Goal: Feedback & Contribution: Submit feedback/report problem

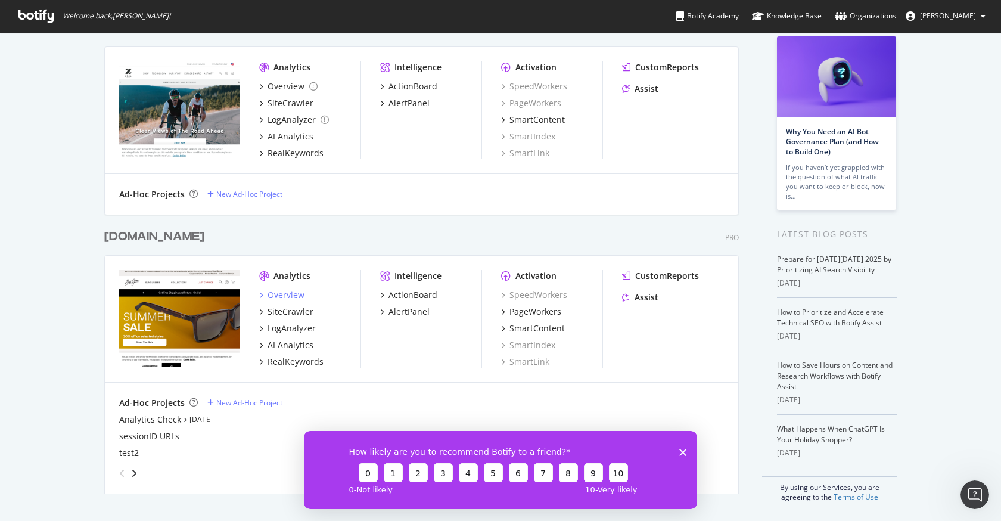
click at [288, 295] on div "Overview" at bounding box center [286, 295] width 37 height 12
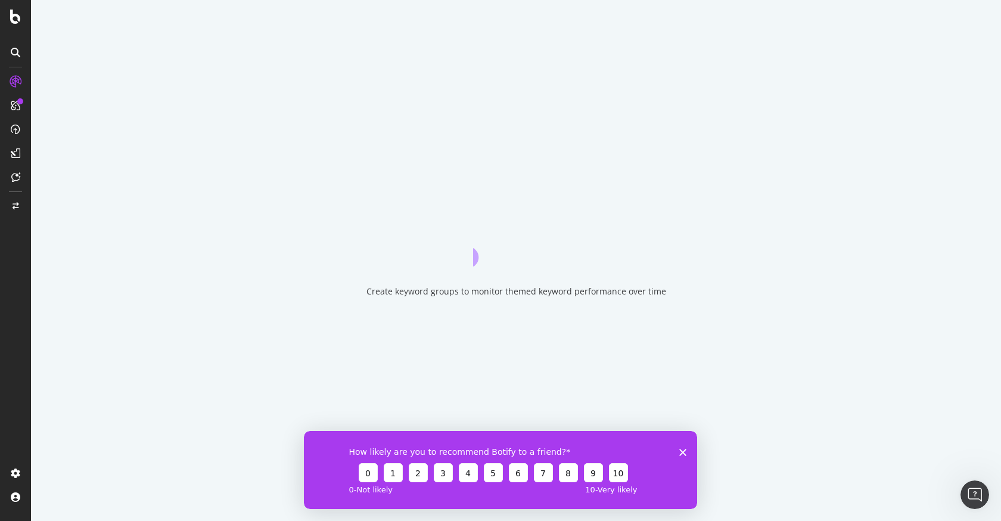
click at [681, 454] on polygon "Close survey" at bounding box center [682, 451] width 7 height 7
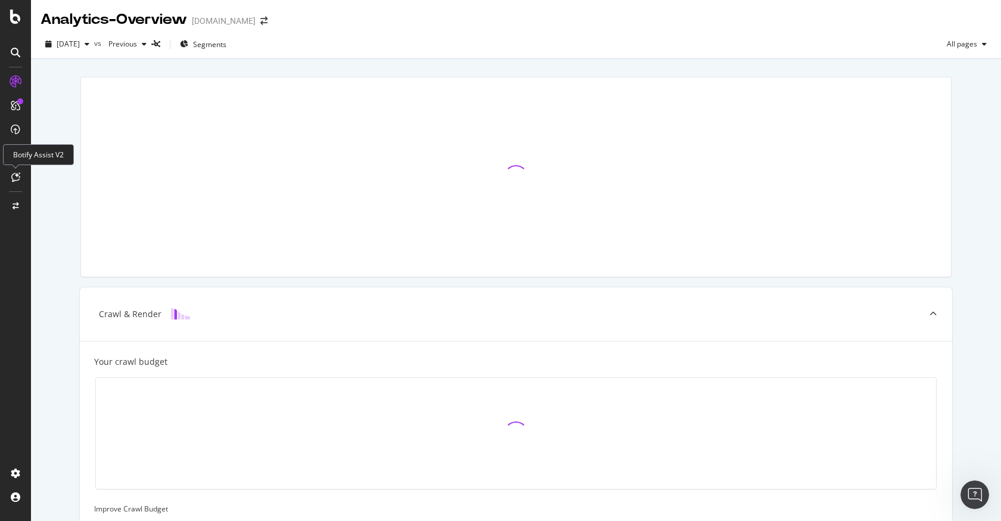
click at [20, 179] on icon at bounding box center [15, 177] width 9 height 10
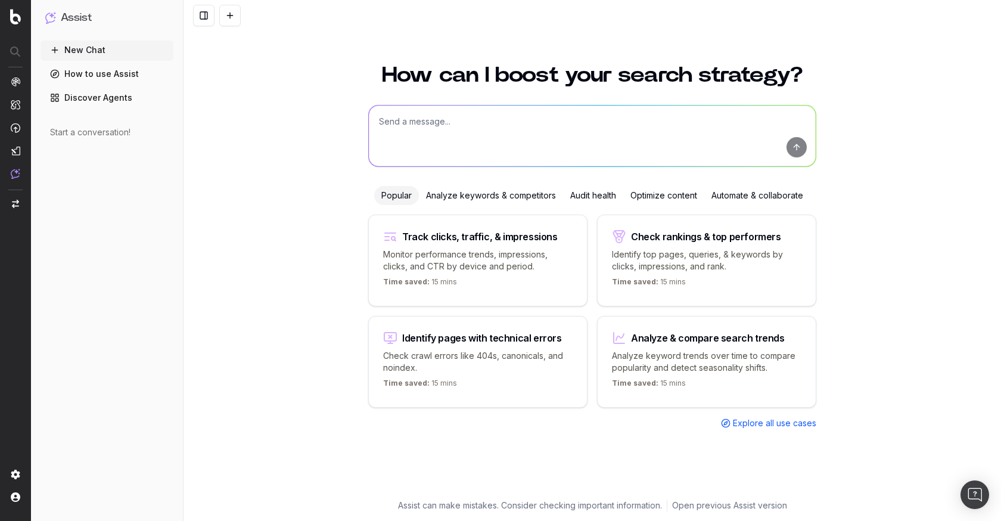
click at [452, 140] on textarea at bounding box center [592, 135] width 447 height 61
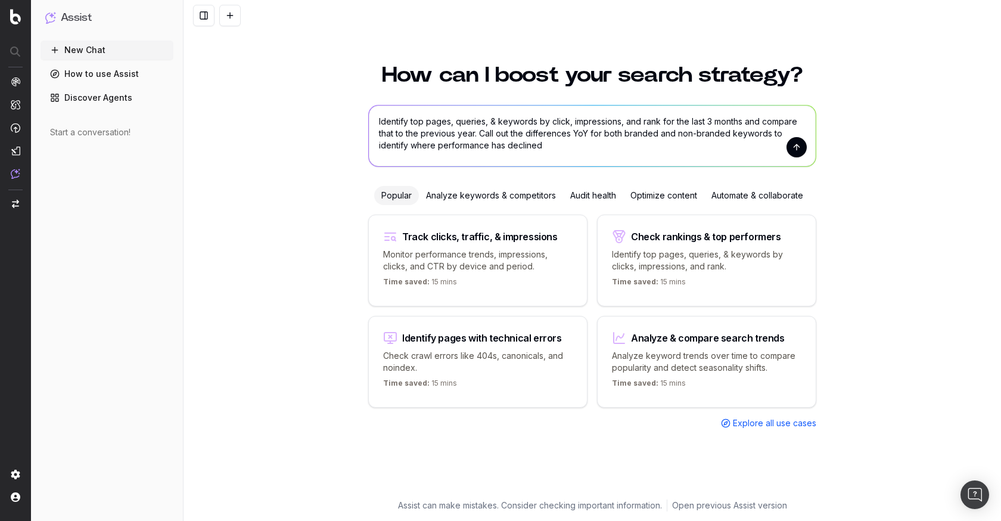
type textarea "Identify top pages, queries, & keywords by click, impressions, and rank for the…"
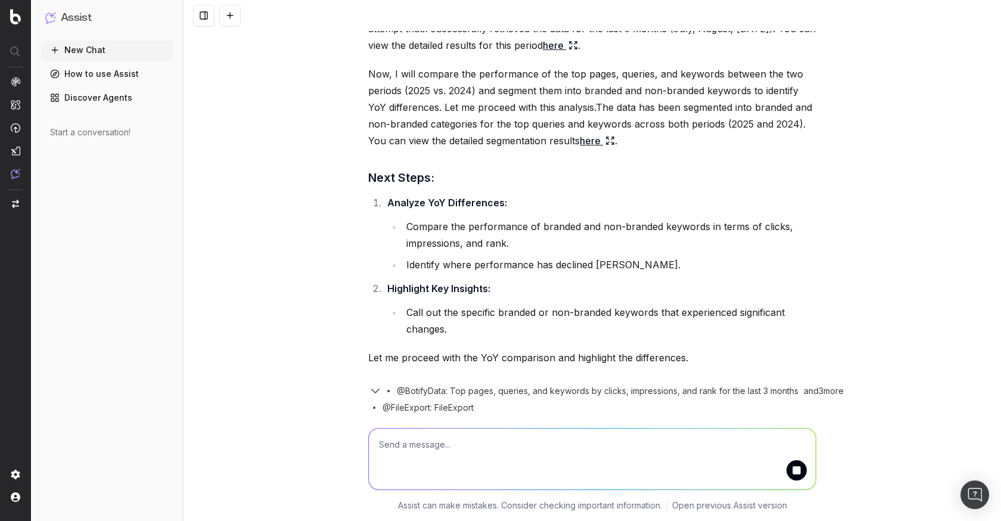
scroll to position [492, 0]
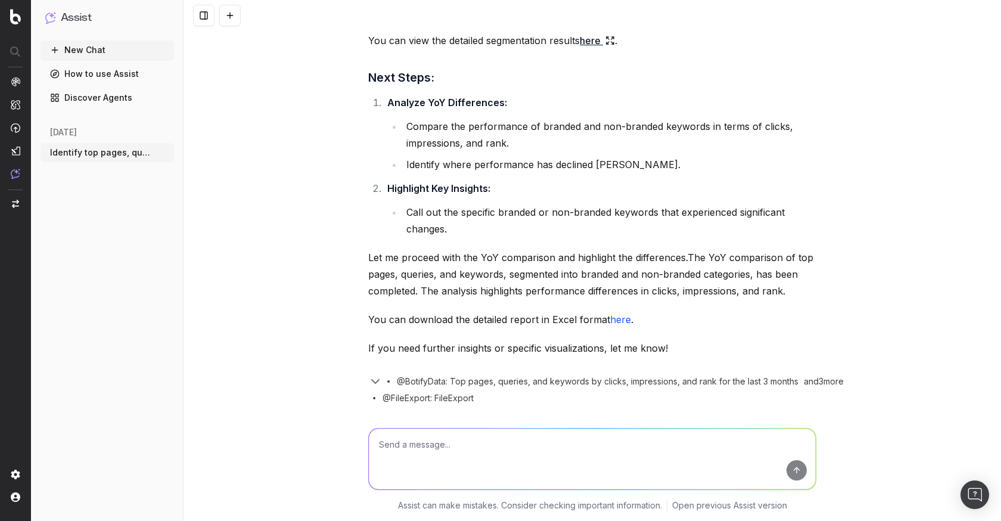
scroll to position [623, 0]
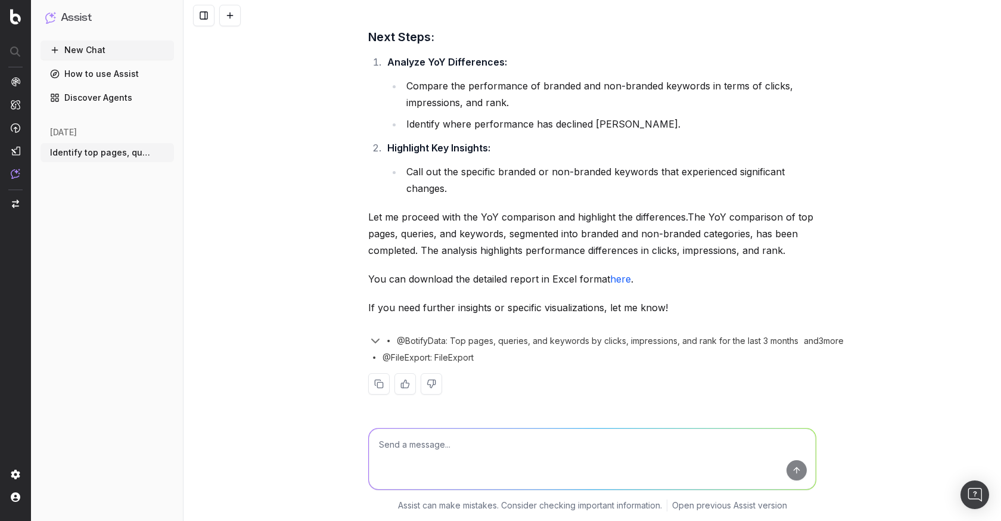
click at [620, 277] on link "here" at bounding box center [620, 279] width 21 height 12
click at [501, 451] on textarea at bounding box center [592, 459] width 447 height 61
click at [454, 447] on textarea at bounding box center [592, 459] width 447 height 61
type textarea "I"
click at [478, 443] on textarea "I'm not seeing the comparisions in that report." at bounding box center [592, 459] width 447 height 61
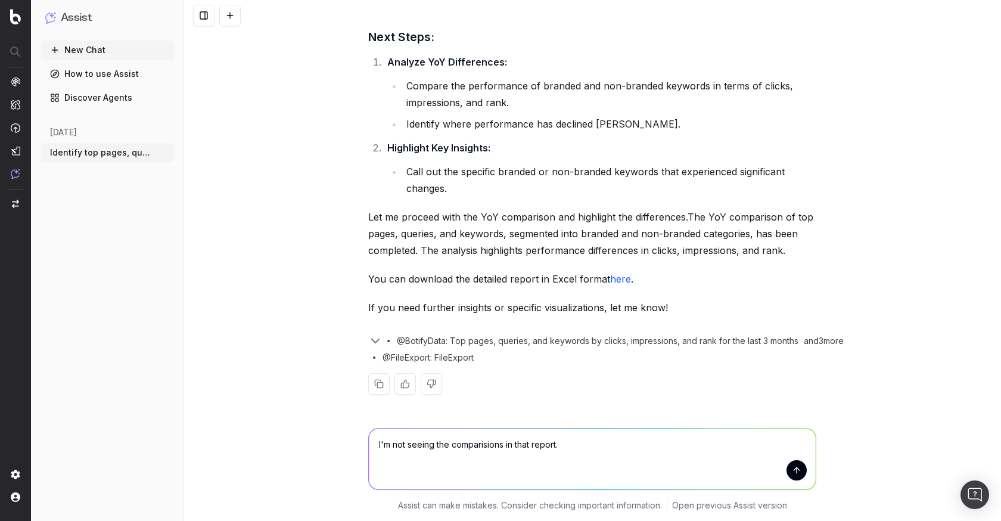
click at [487, 443] on textarea "I'm not seeing the comparisions in that report." at bounding box center [592, 459] width 447 height 61
click at [576, 450] on textarea "I'm not seeing the comparisons in that report." at bounding box center [592, 459] width 447 height 61
type textarea "I'm not seeing the comparisons in that report. Please compare YoY and point out…"
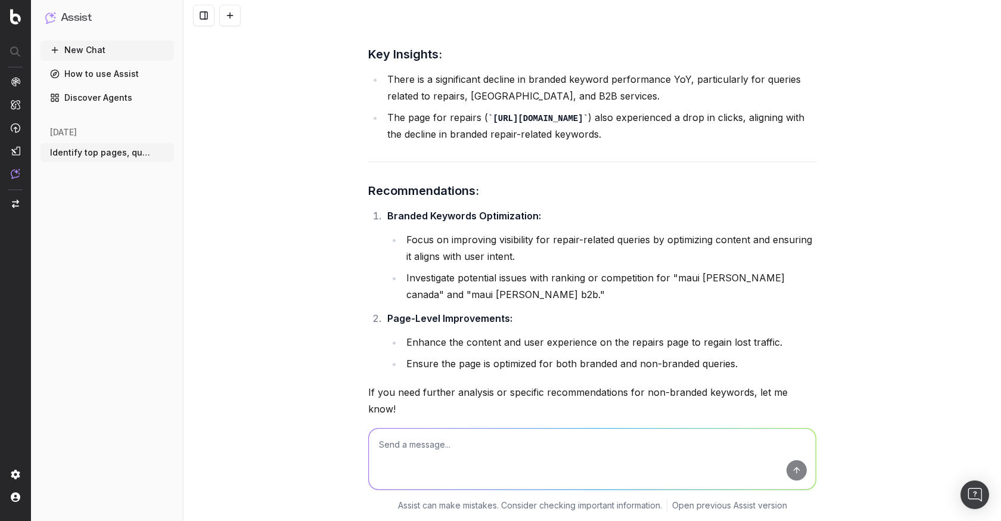
scroll to position [1969, 0]
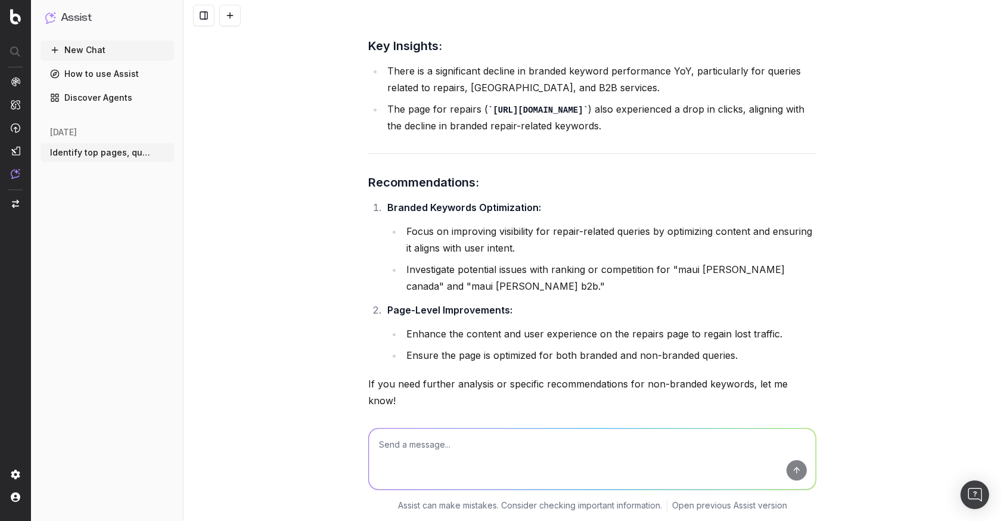
click at [423, 460] on textarea at bounding box center [592, 459] width 447 height 61
type textarea "Please provide the same level of analysis for non branded keywords"
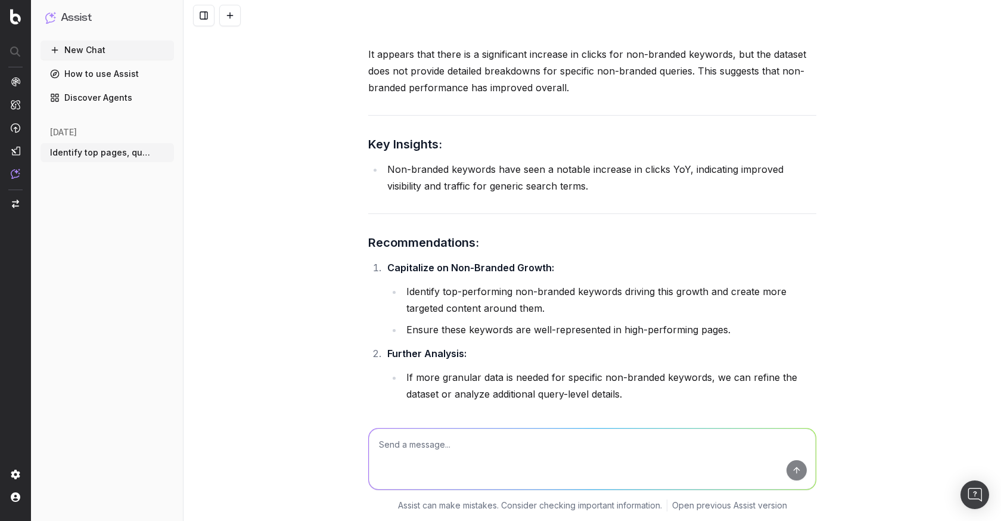
scroll to position [2554, 0]
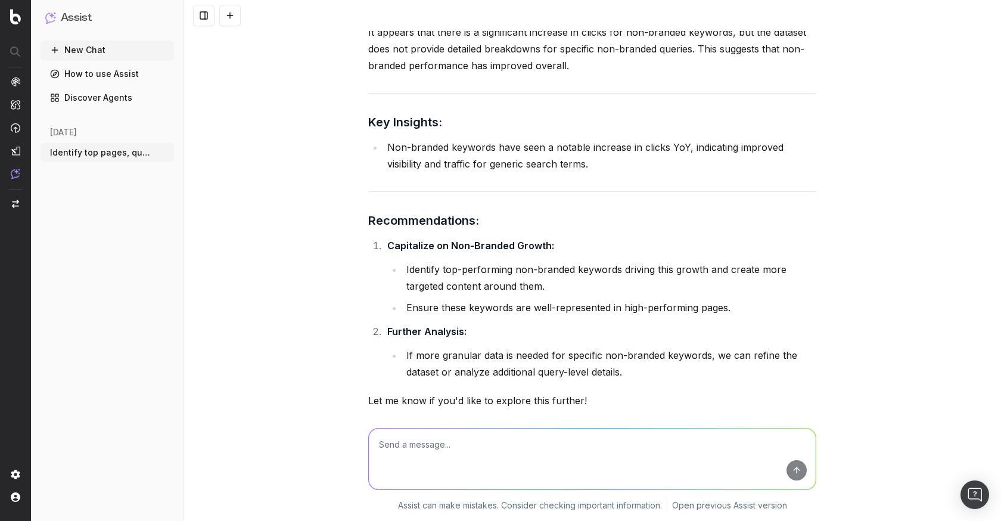
click at [423, 455] on textarea at bounding box center [592, 459] width 447 height 61
type textarea "what specific non-branded keywords?"
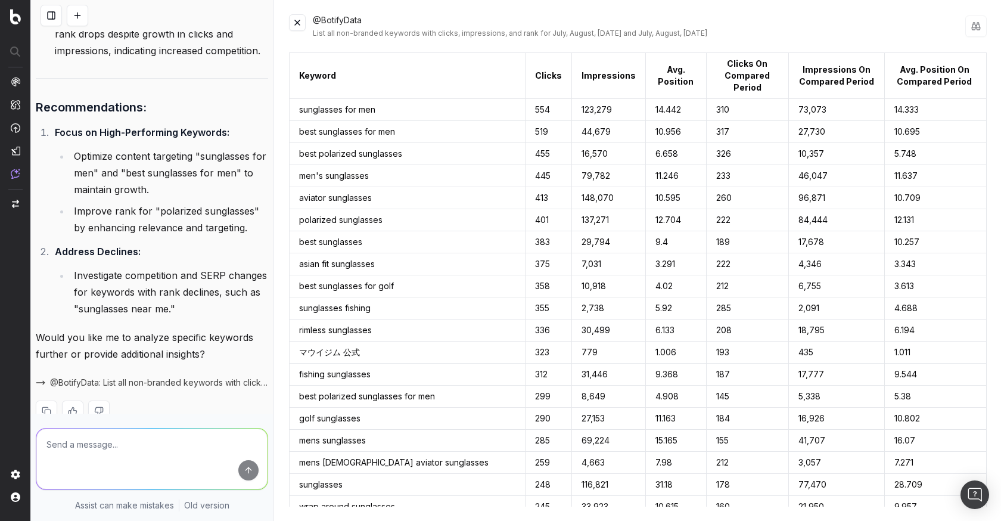
scroll to position [5638, 0]
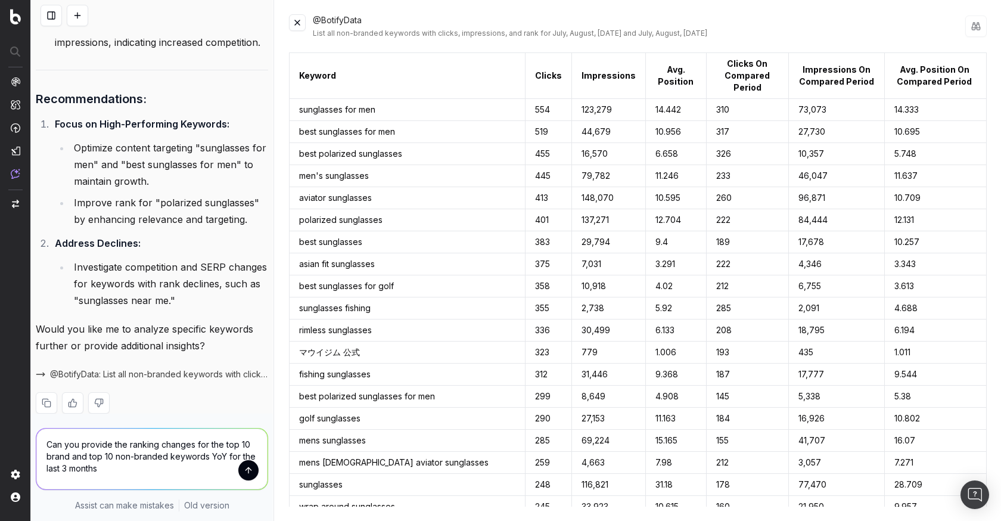
type textarea "Can you provide the ranking changes for the top 10 brand and top 10 non-branded…"
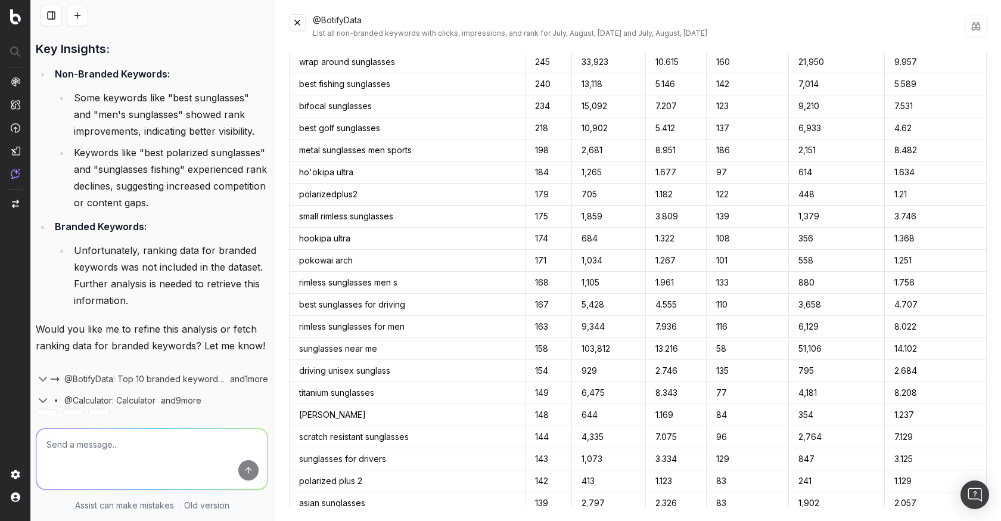
scroll to position [0, 0]
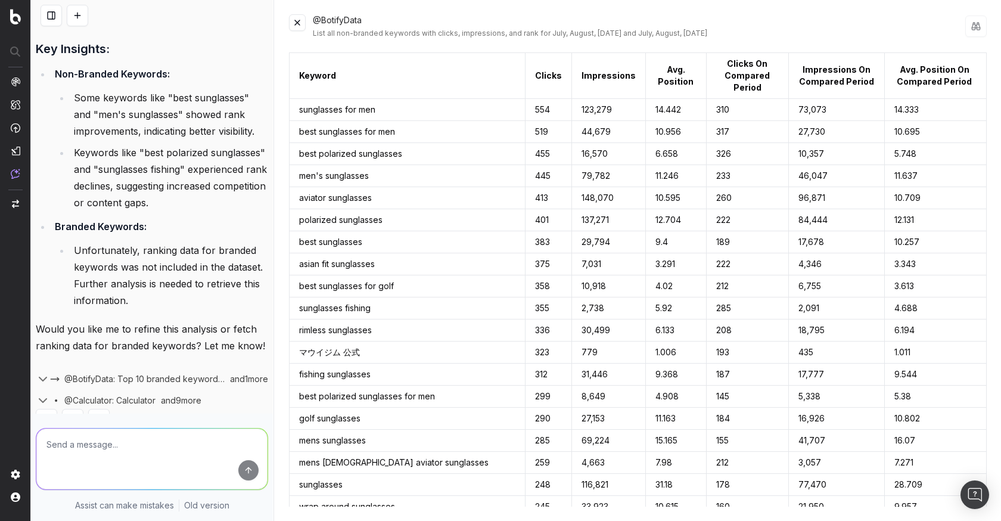
click at [868, 23] on div "@BotifyData List all non-branded keywords with clicks, impressions, and rank fo…" at bounding box center [639, 26] width 653 height 24
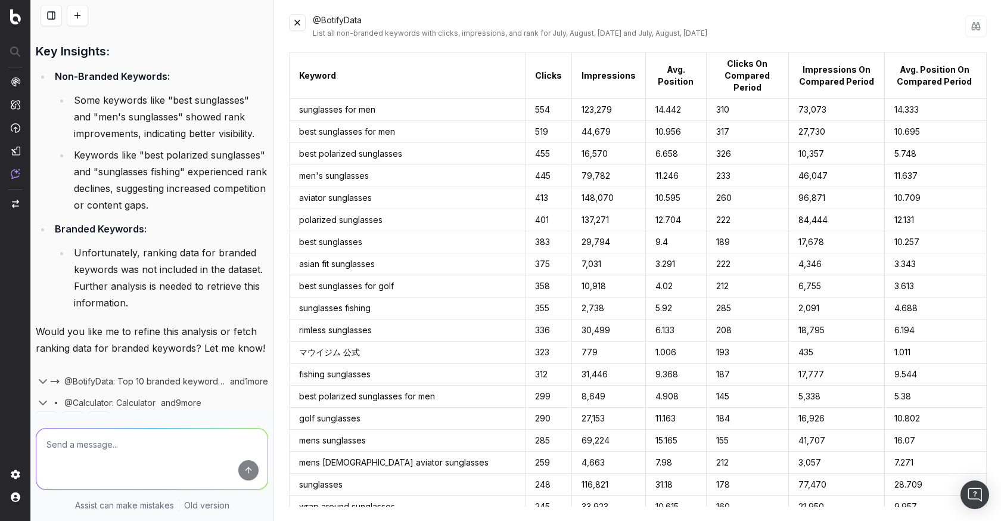
scroll to position [7472, 0]
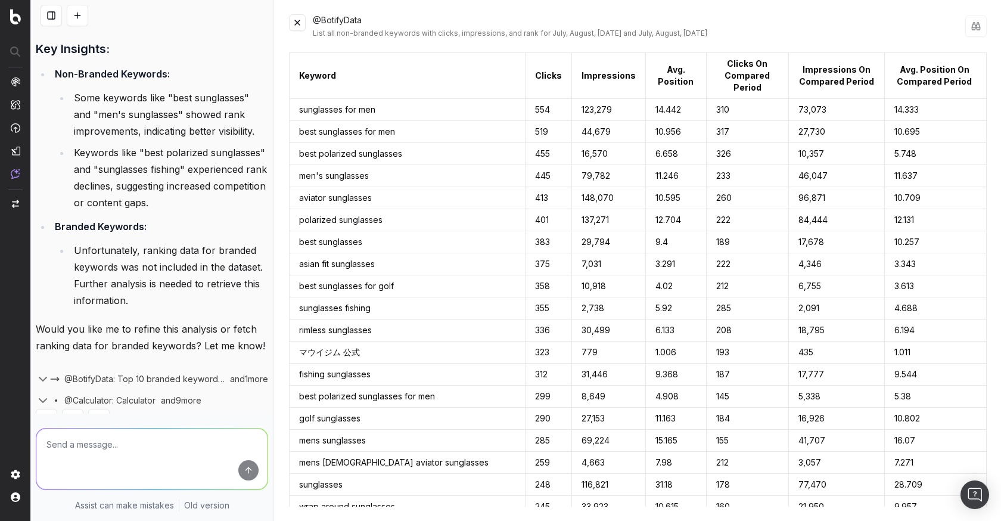
click at [153, 455] on textarea at bounding box center [151, 459] width 231 height 61
type textarea "yes"
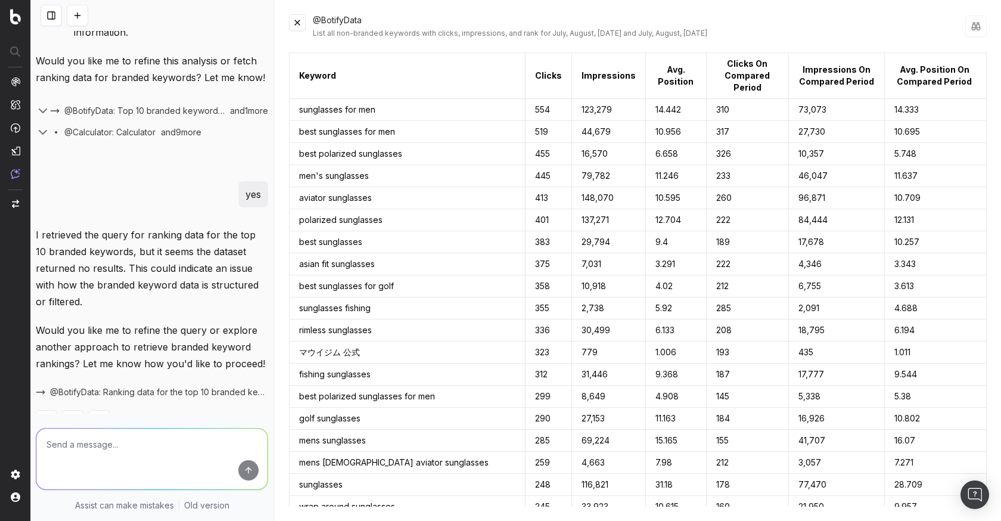
scroll to position [7741, 0]
type textarea "yes"
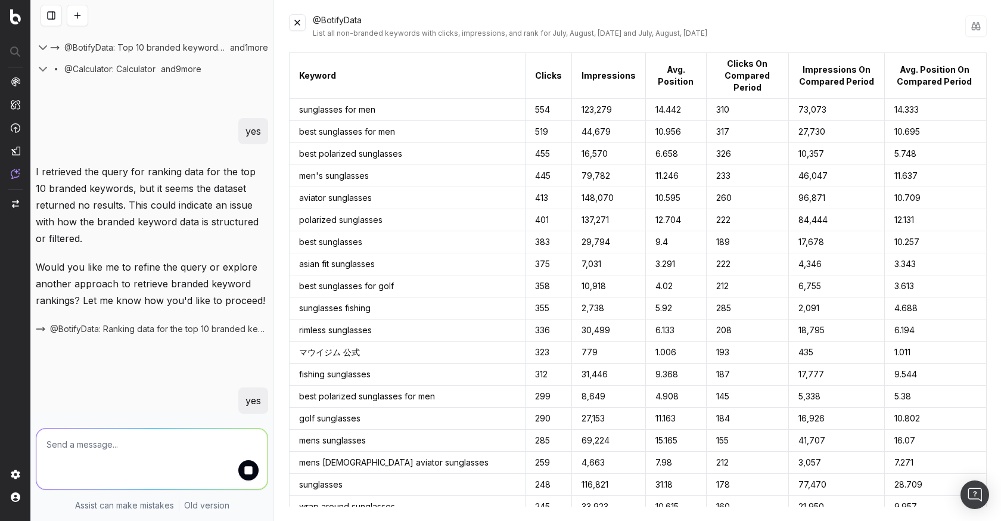
click at [111, 446] on textarea at bounding box center [151, 459] width 231 height 61
click at [132, 417] on div at bounding box center [152, 457] width 242 height 86
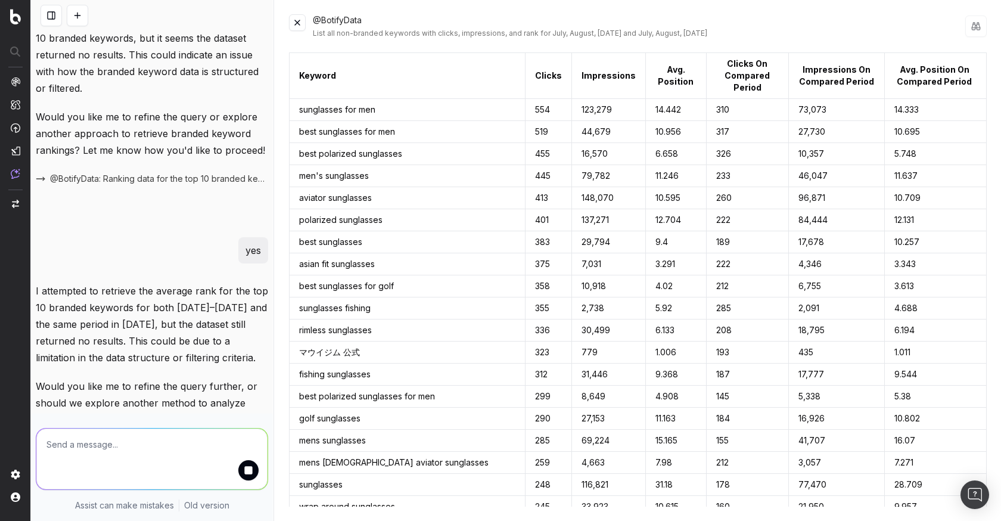
scroll to position [8027, 0]
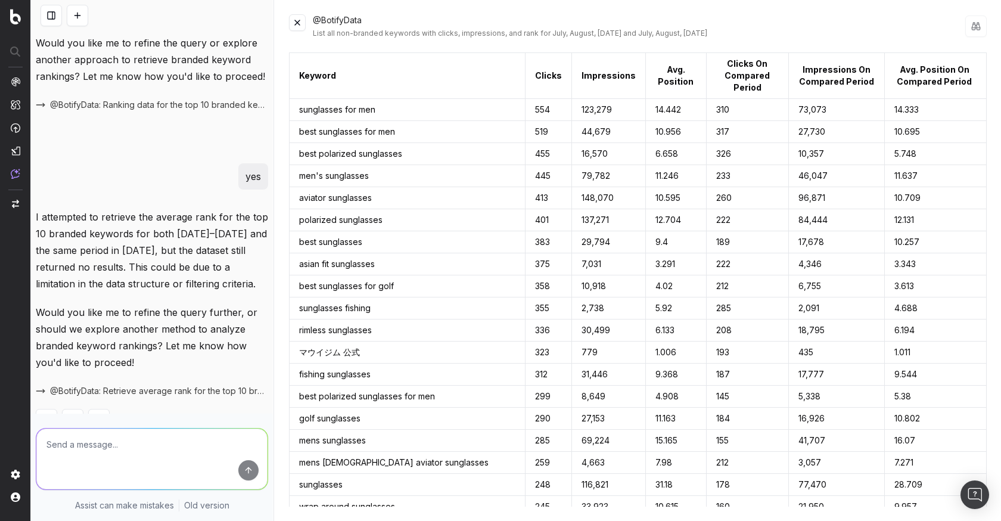
click at [135, 442] on textarea at bounding box center [151, 459] width 231 height 61
type textarea "let's explore another method"
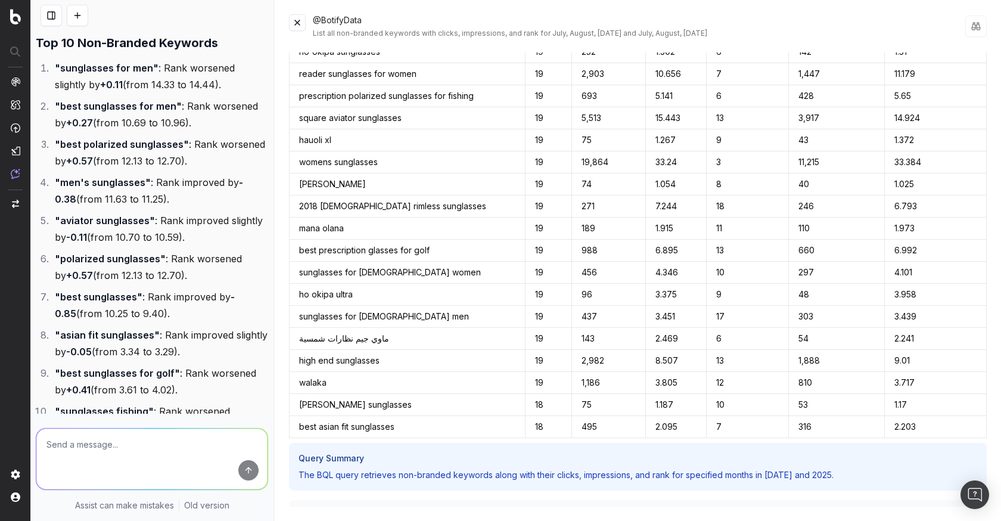
scroll to position [10845, 0]
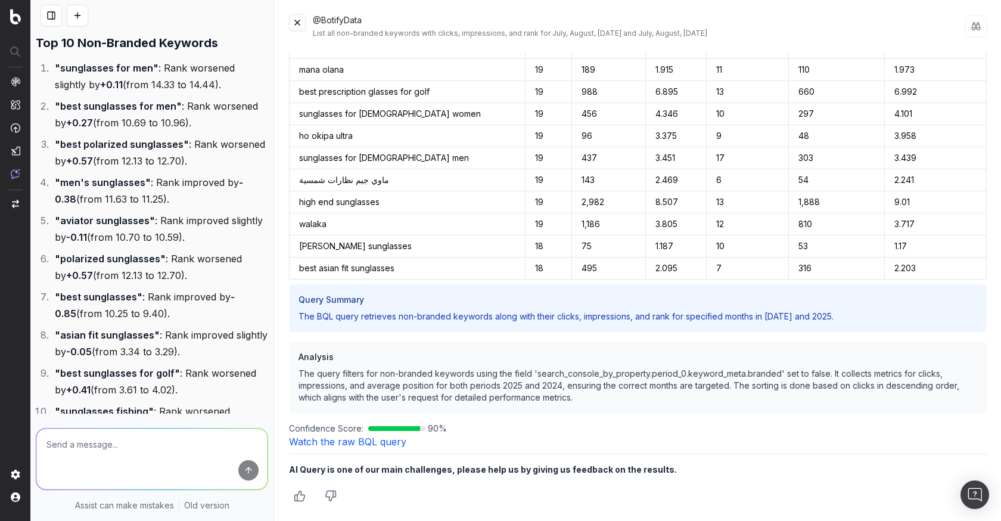
click at [572, 263] on td "495" at bounding box center [609, 268] width 74 height 22
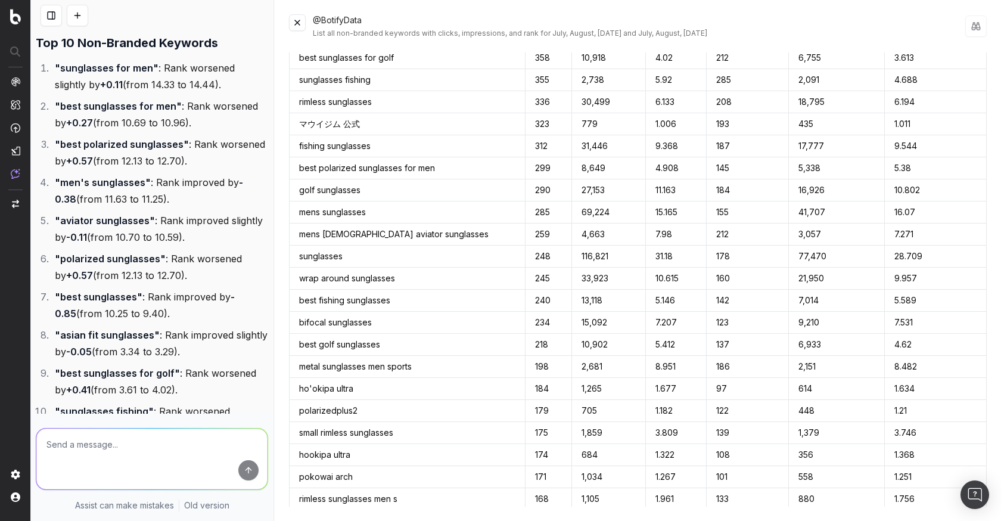
scroll to position [0, 0]
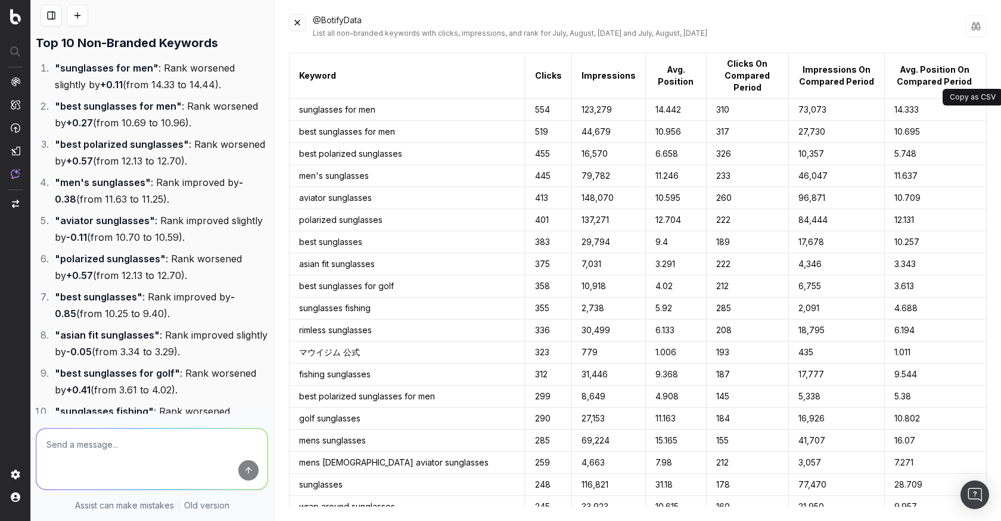
click at [979, 77] on button at bounding box center [980, 75] width 12 height 21
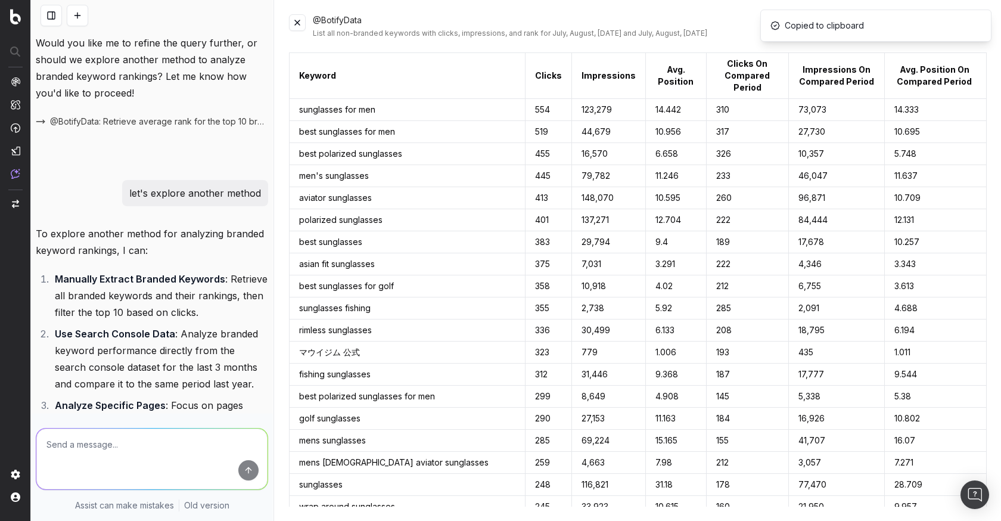
scroll to position [8425, 0]
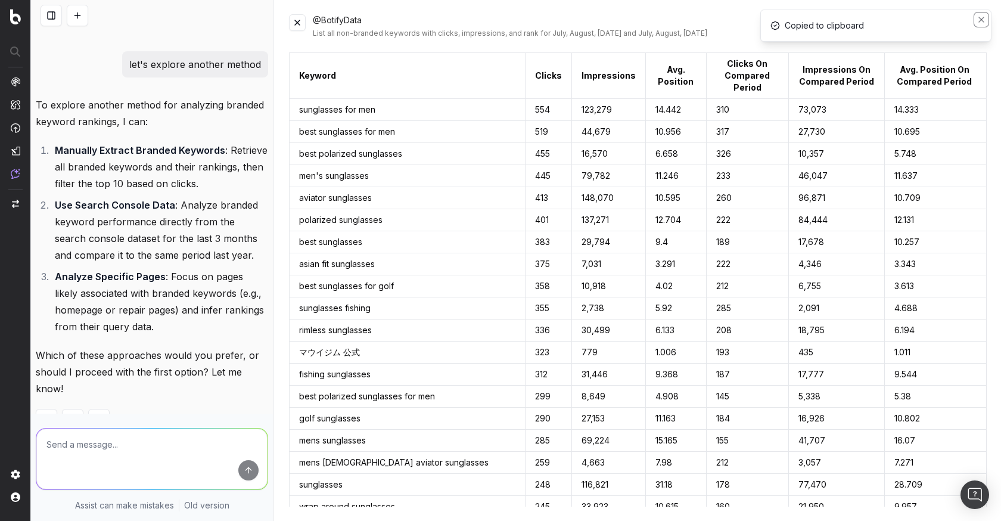
click at [979, 17] on icon "Notifications (F8)" at bounding box center [981, 19] width 5 height 5
click at [138, 436] on textarea at bounding box center [151, 459] width 231 height 61
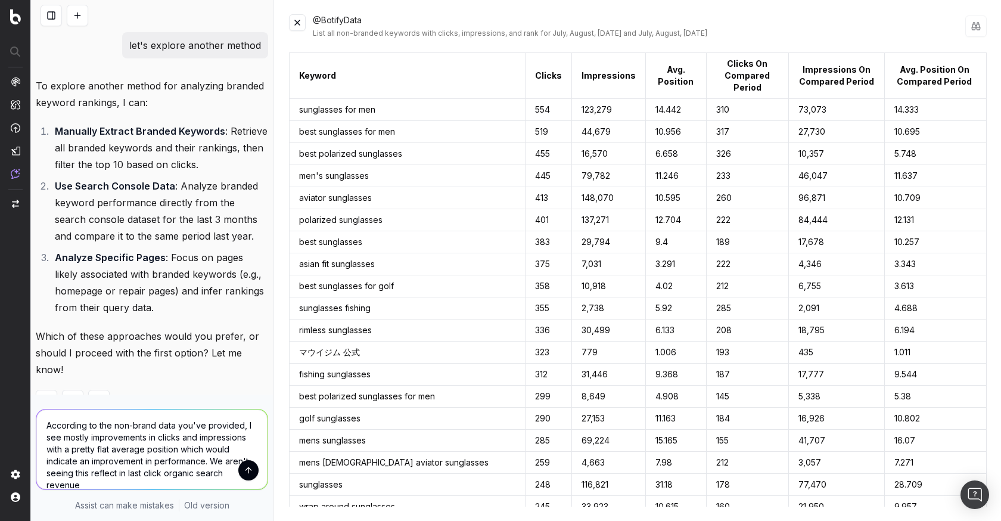
scroll to position [8456, 0]
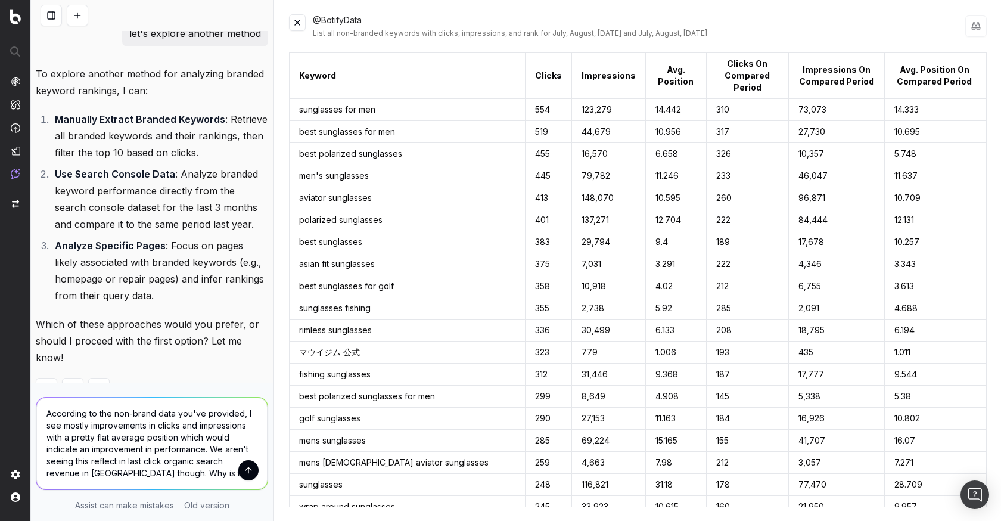
type textarea "According to the non-brand data you've provided, I see mostly improvements in c…"
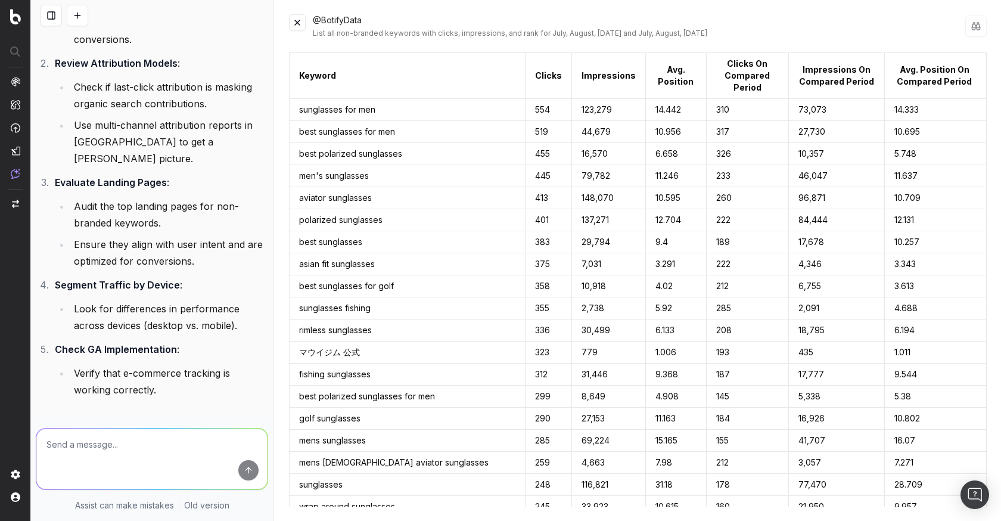
scroll to position [10585, 0]
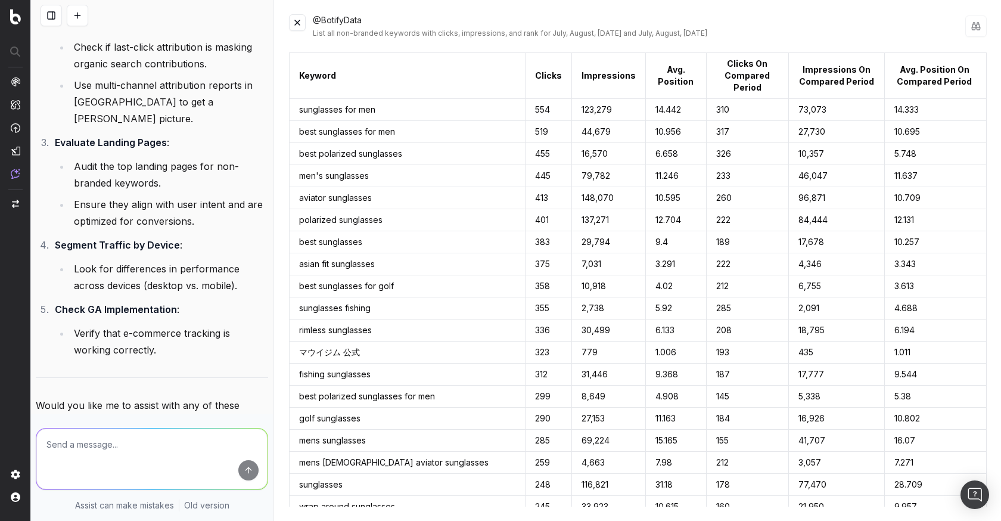
click at [166, 442] on textarea at bounding box center [151, 459] width 231 height 61
type textarea "please identify specific landing pages. provide any analysis that may help"
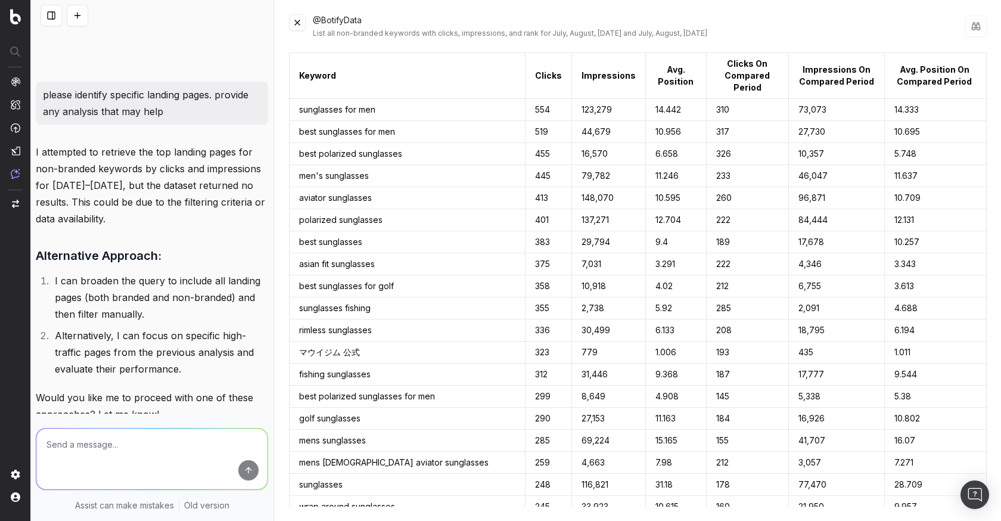
scroll to position [11005, 0]
click at [140, 451] on textarea at bounding box center [151, 459] width 231 height 61
type textarea "please do both option 1 and 2"
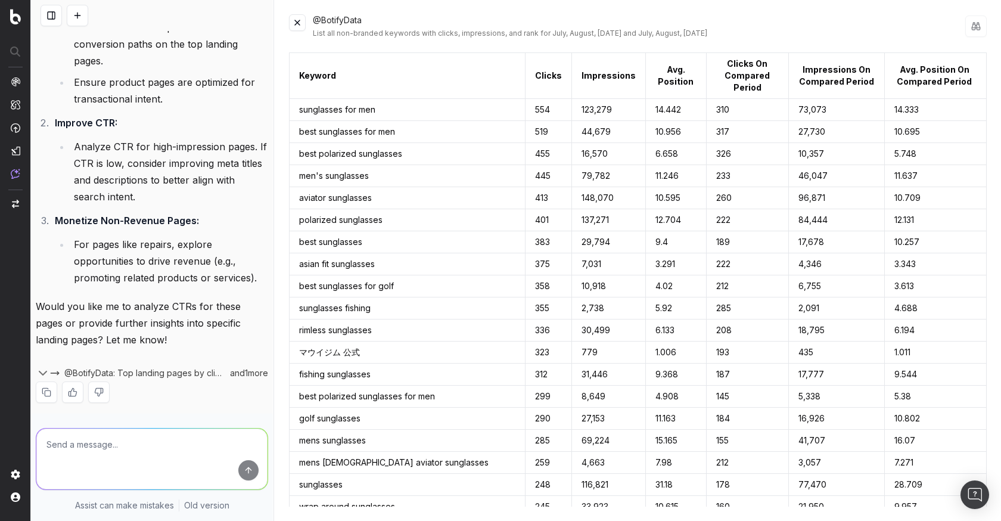
scroll to position [12678, 0]
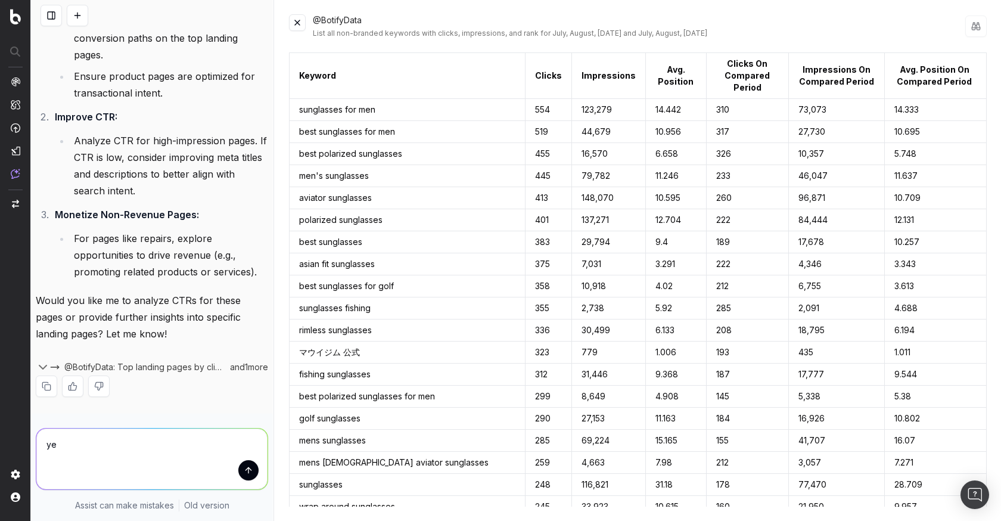
type textarea "yes"
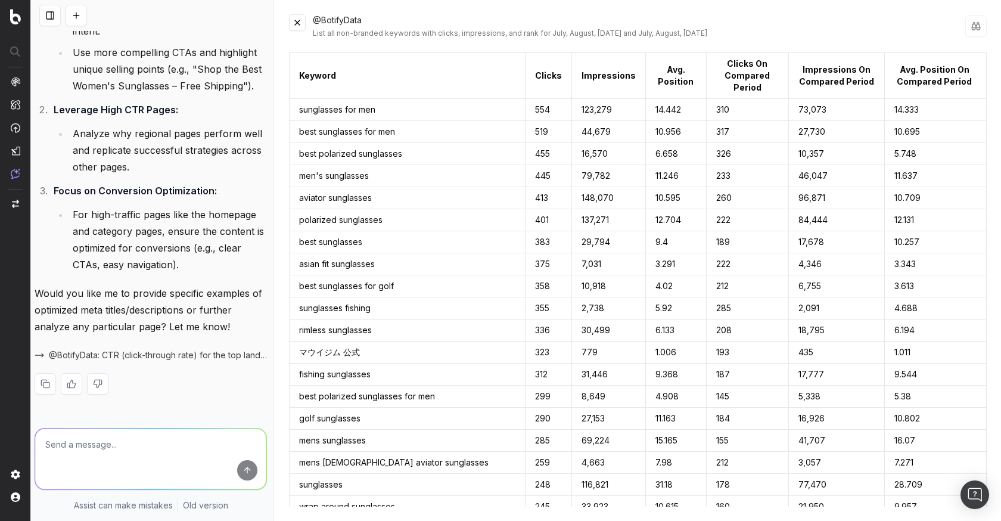
scroll to position [14616, 1]
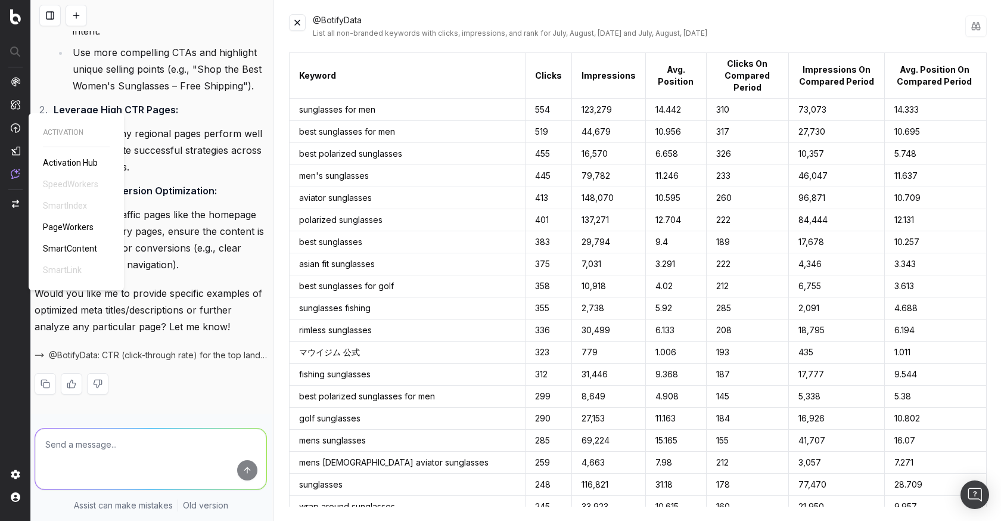
click at [64, 228] on span "PageWorkers" at bounding box center [68, 227] width 51 height 10
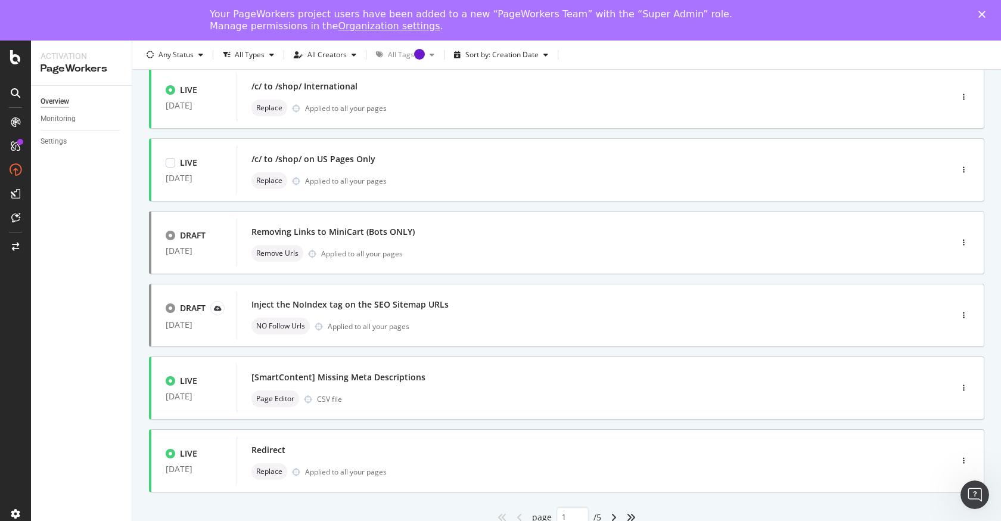
scroll to position [382, 0]
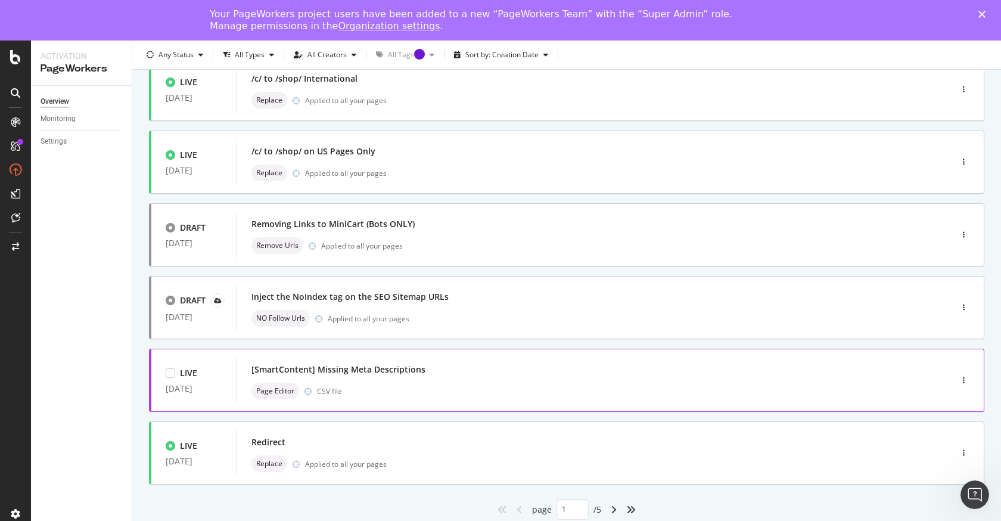
click at [451, 381] on div "[SmartContent] Missing Meta Descriptions Page Editor CSV file" at bounding box center [577, 380] width 650 height 38
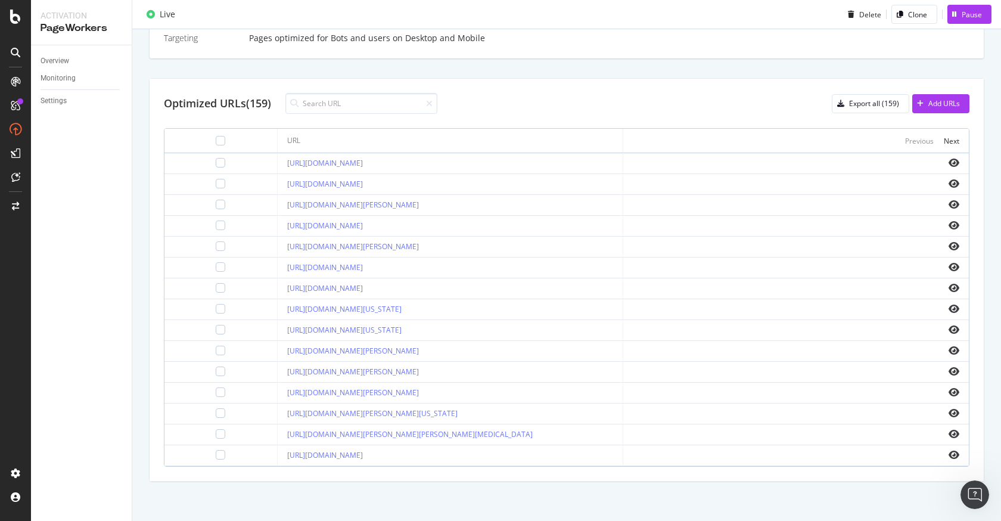
scroll to position [393, 0]
click at [857, 108] on div "Export all (159)" at bounding box center [866, 101] width 67 height 17
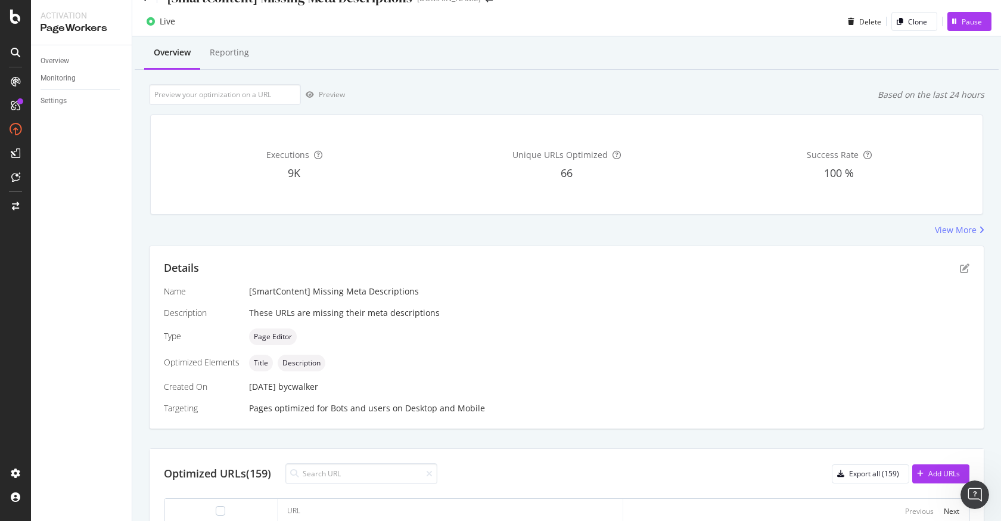
scroll to position [0, 0]
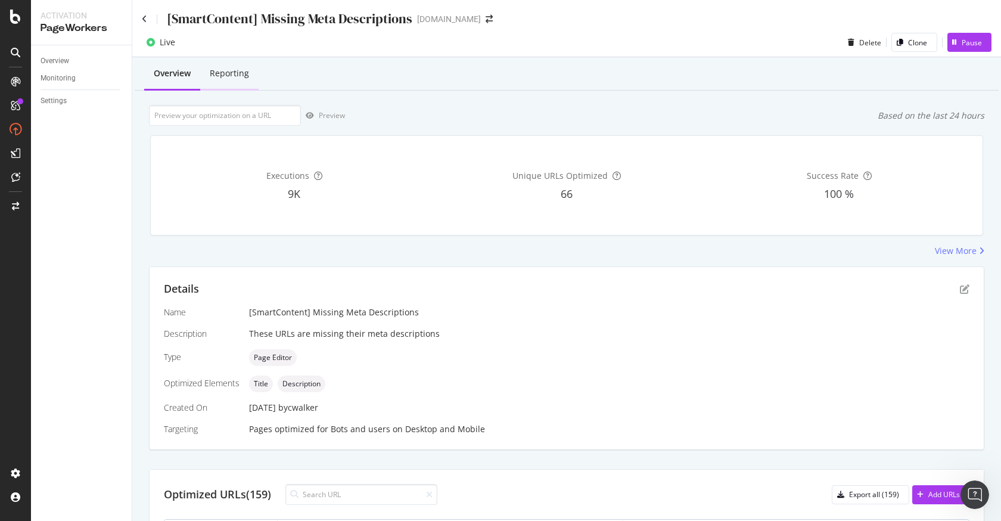
click at [216, 76] on div "Reporting" at bounding box center [229, 73] width 39 height 12
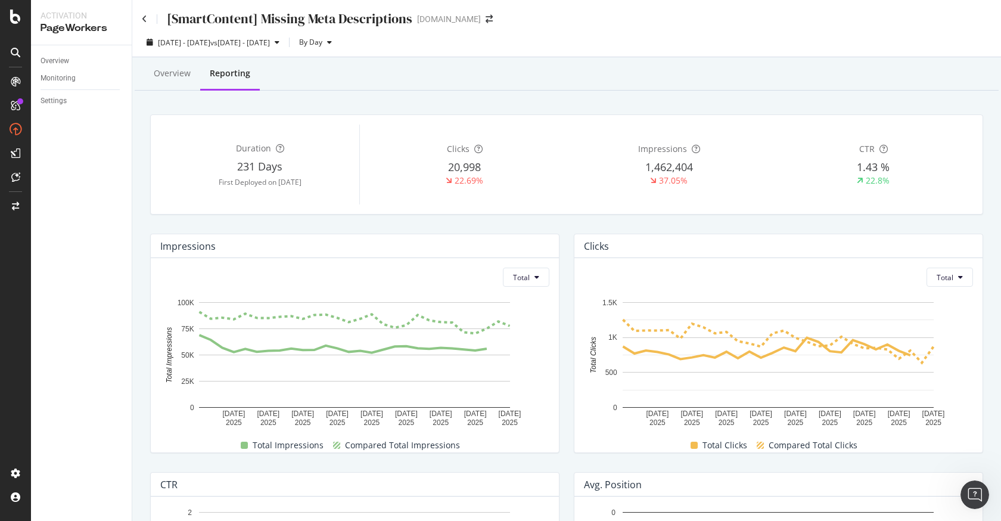
click at [141, 20] on div "[SmartContent] Missing Meta Descriptions [DOMAIN_NAME]" at bounding box center [566, 14] width 869 height 28
click at [144, 18] on icon at bounding box center [144, 19] width 5 height 8
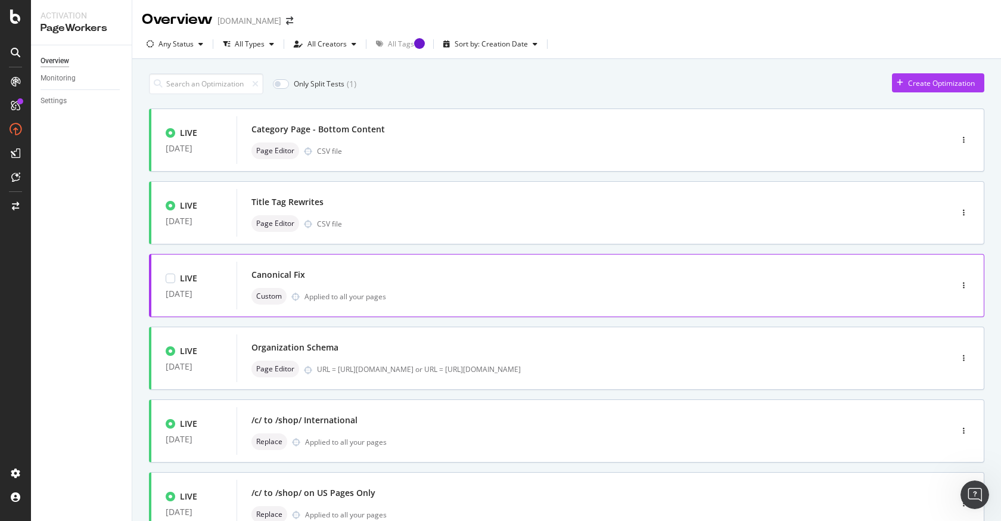
scroll to position [382, 0]
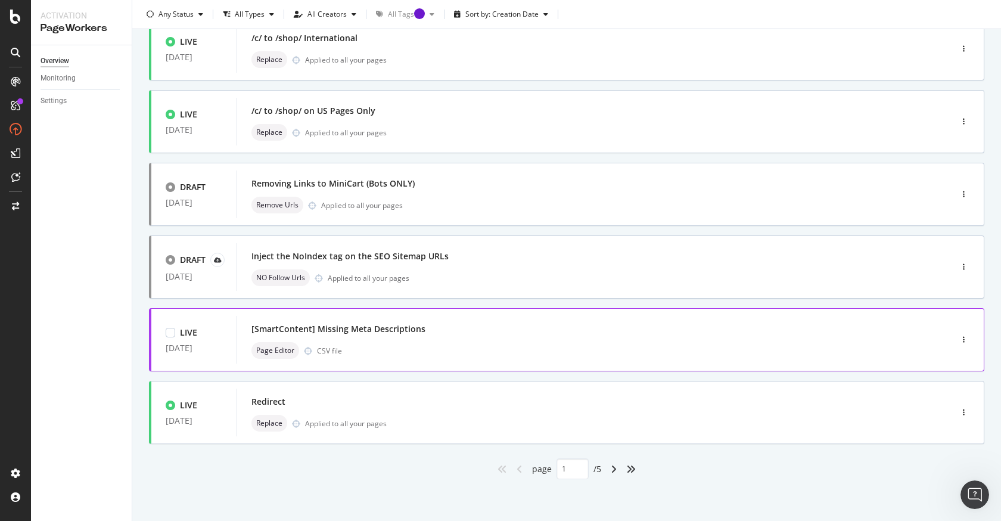
click at [388, 328] on div "[SmartContent] Missing Meta Descriptions" at bounding box center [339, 329] width 174 height 12
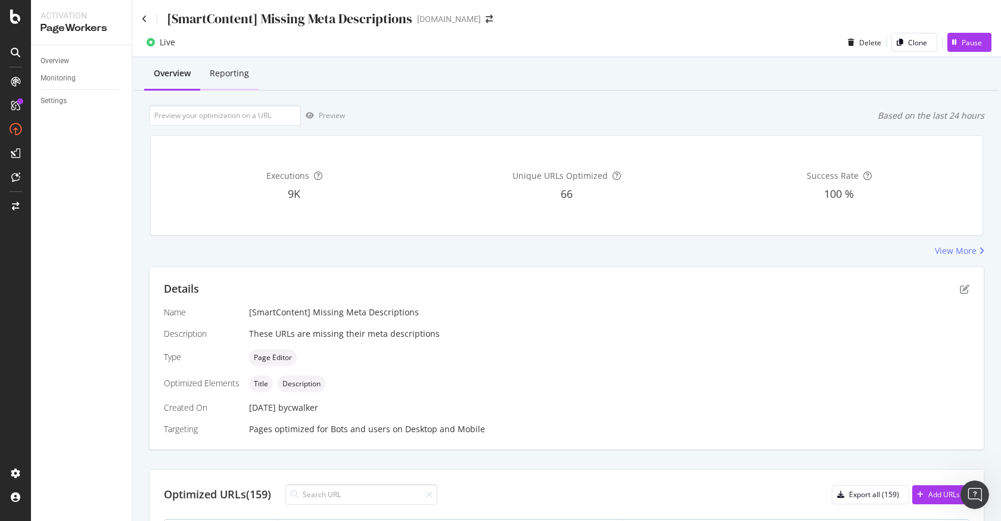
click at [235, 78] on div "Reporting" at bounding box center [229, 73] width 39 height 12
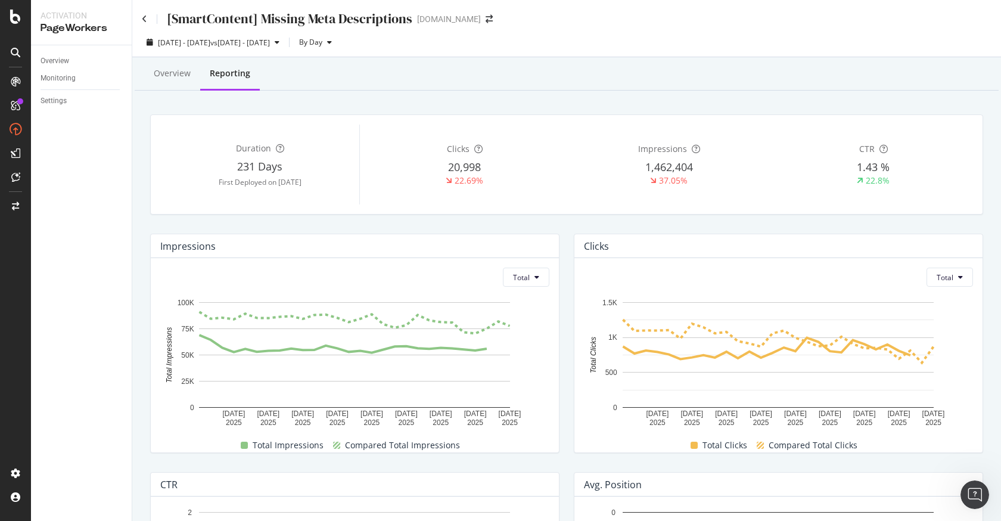
click at [147, 24] on div "[SmartContent] Missing Meta Descriptions" at bounding box center [277, 19] width 271 height 18
click at [145, 21] on icon at bounding box center [144, 19] width 5 height 8
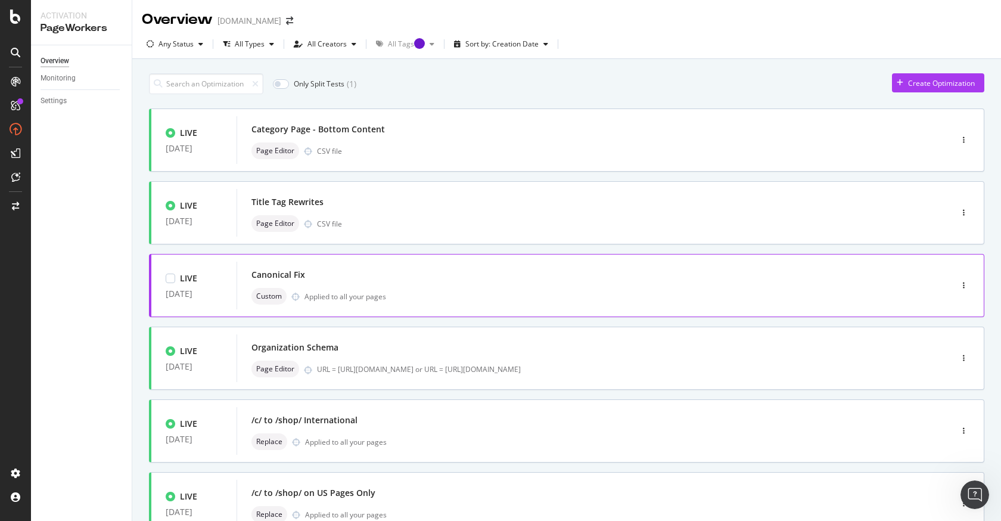
scroll to position [382, 0]
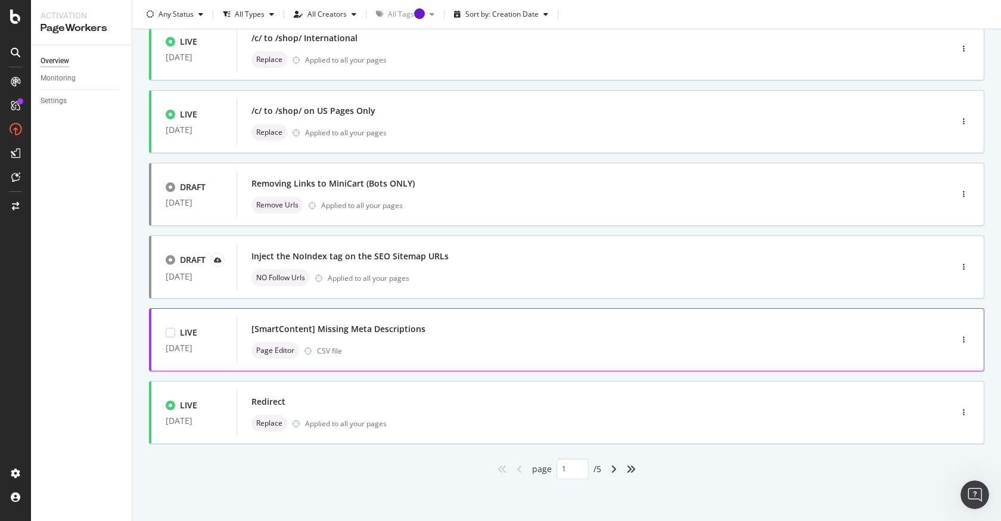
click at [493, 337] on div "[SmartContent] Missing Meta Descriptions" at bounding box center [577, 329] width 650 height 17
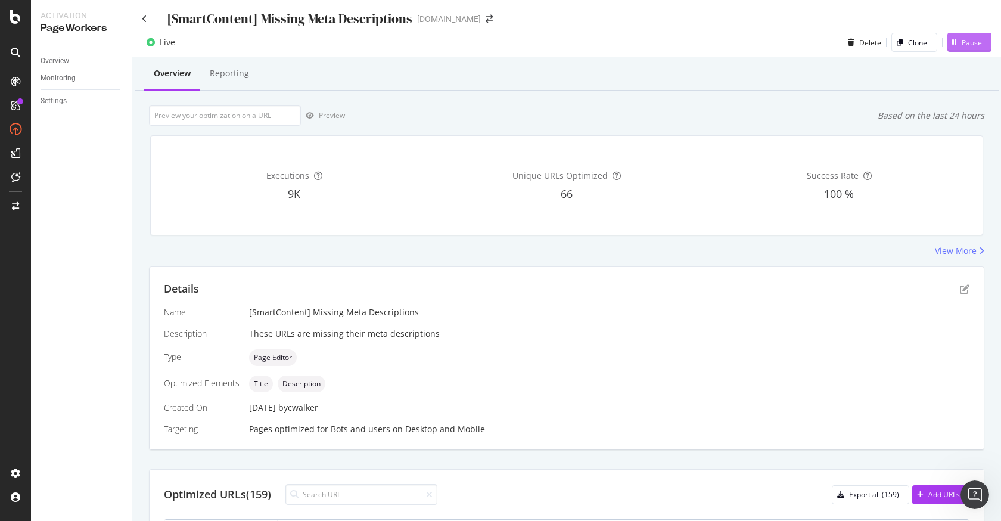
click at [967, 44] on div "Pause" at bounding box center [972, 43] width 20 height 10
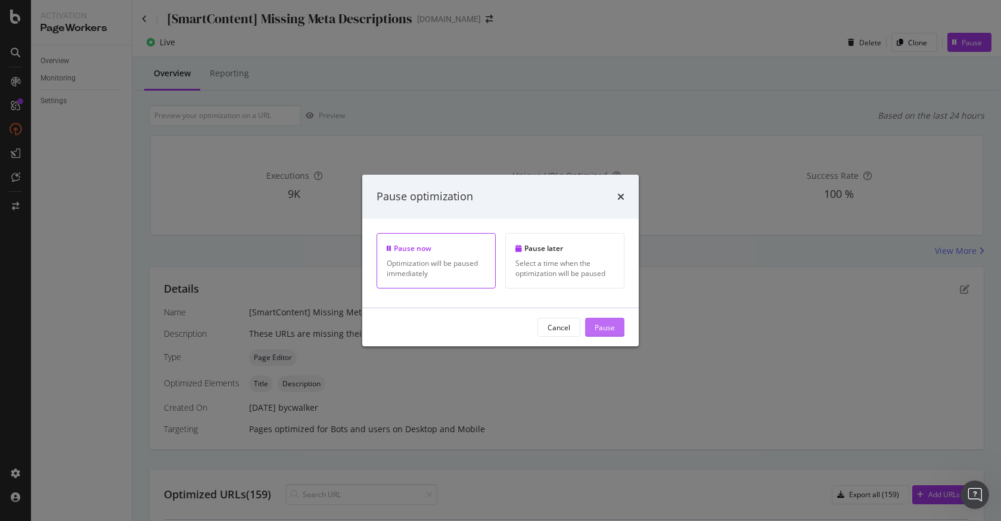
click at [598, 324] on div "Pause" at bounding box center [605, 327] width 20 height 10
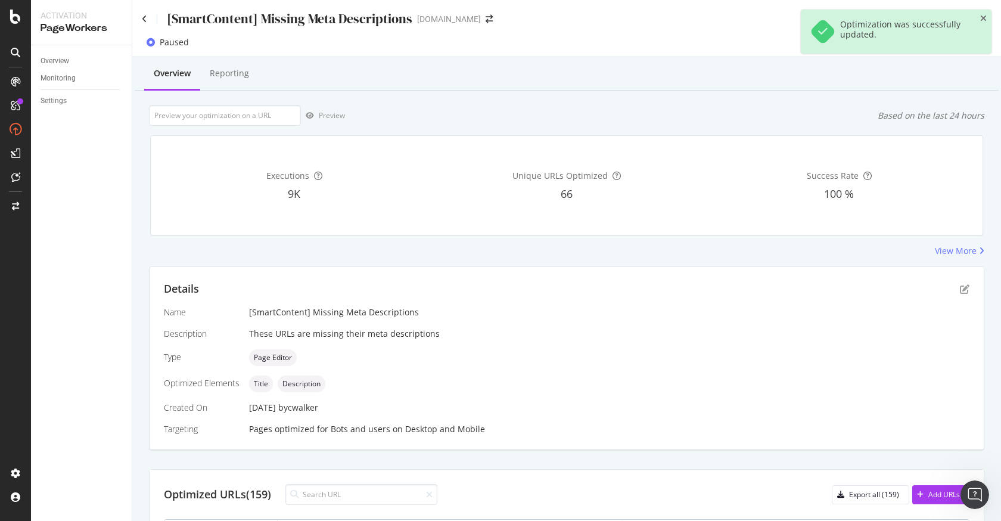
click at [543, 249] on div "View More" at bounding box center [567, 251] width 836 height 12
click at [145, 22] on icon at bounding box center [144, 19] width 5 height 8
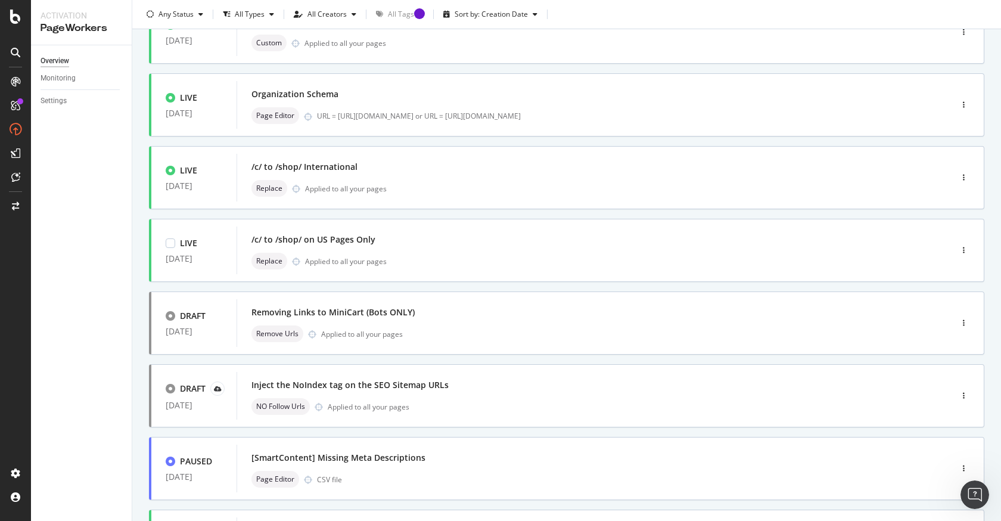
scroll to position [382, 0]
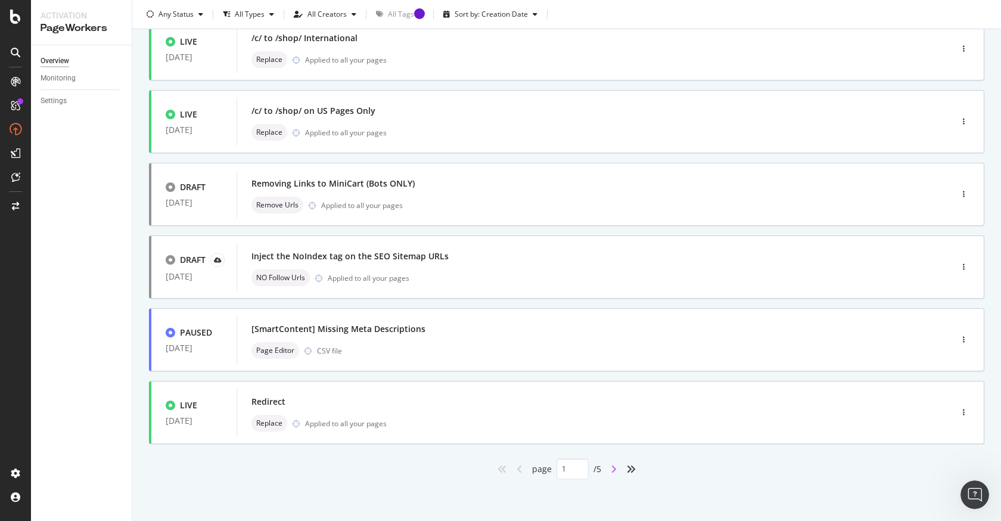
click at [616, 465] on icon "angle-right" at bounding box center [614, 469] width 6 height 10
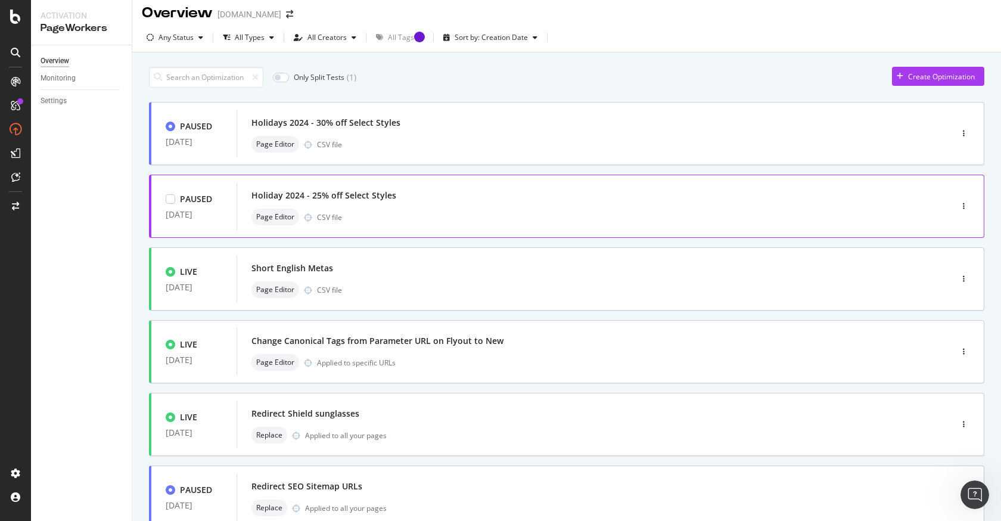
scroll to position [0, 0]
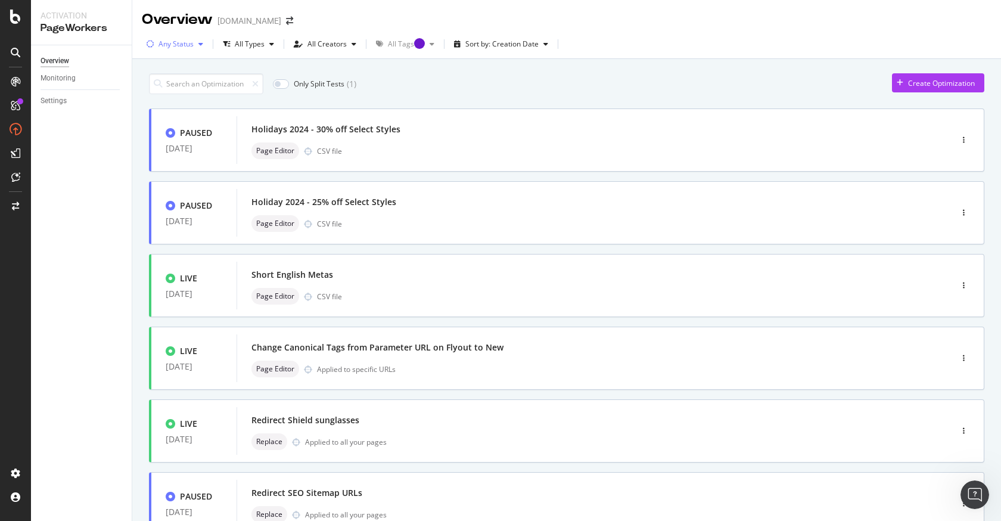
click at [196, 46] on div "button" at bounding box center [201, 44] width 14 height 7
click at [157, 89] on div at bounding box center [157, 89] width 10 height 10
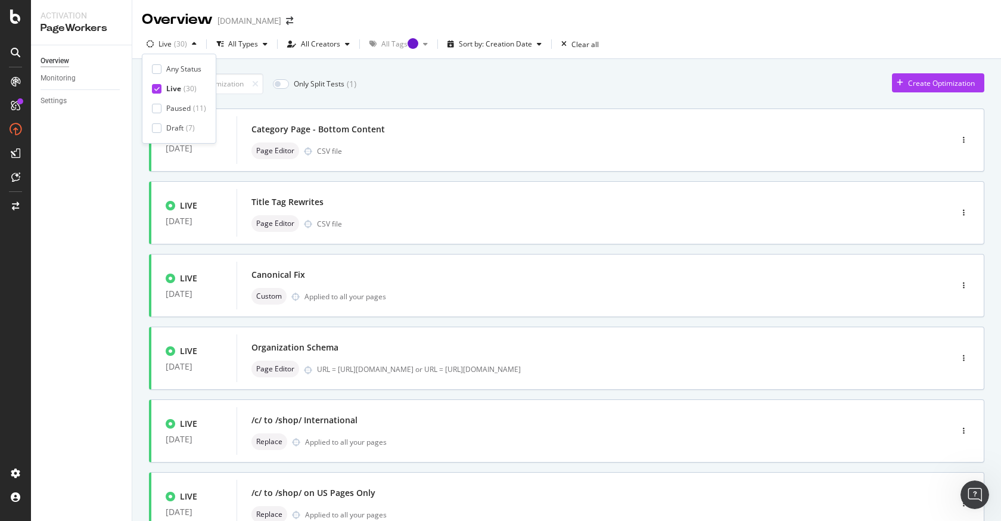
type input "1"
click at [505, 77] on div "Only Split Tests ( 1 ) Create Optimization" at bounding box center [567, 83] width 836 height 21
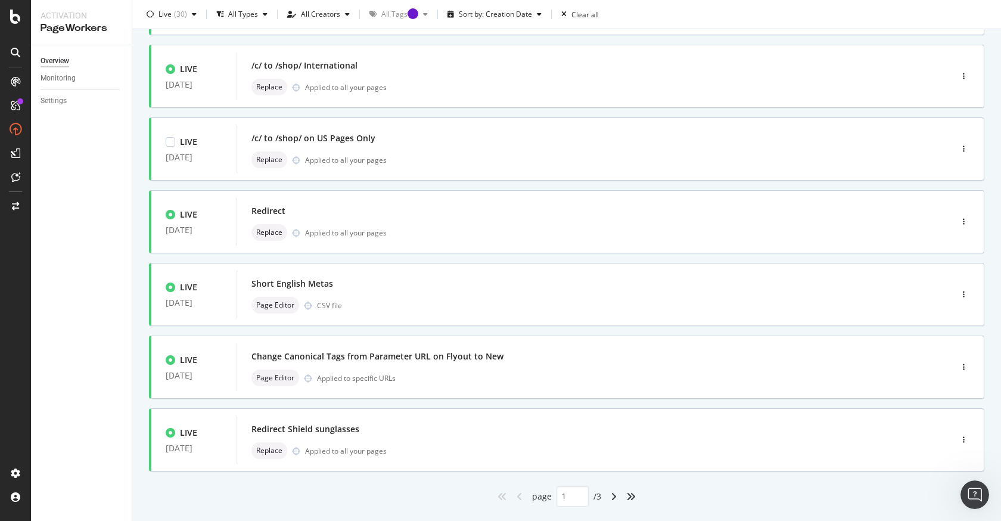
scroll to position [372, 0]
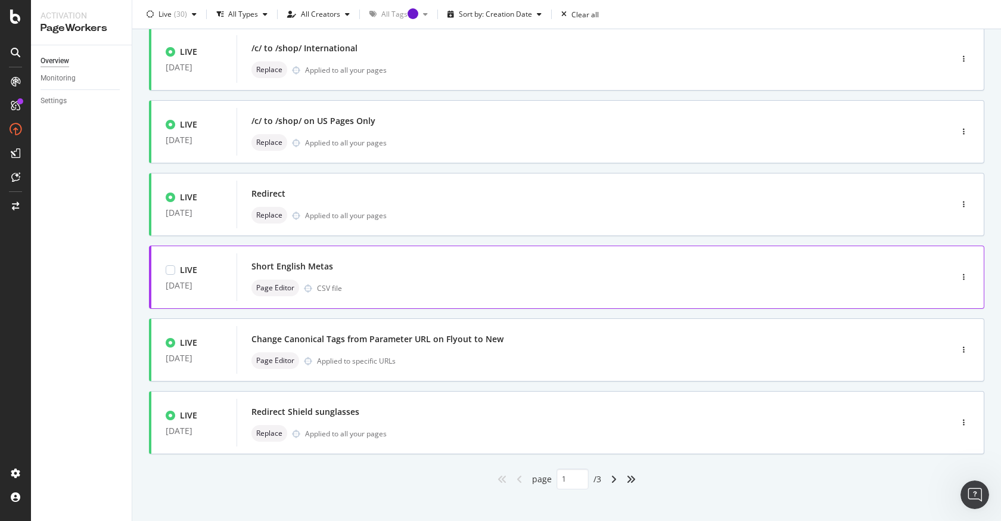
click at [448, 285] on div "Page Editor CSV file" at bounding box center [577, 288] width 650 height 17
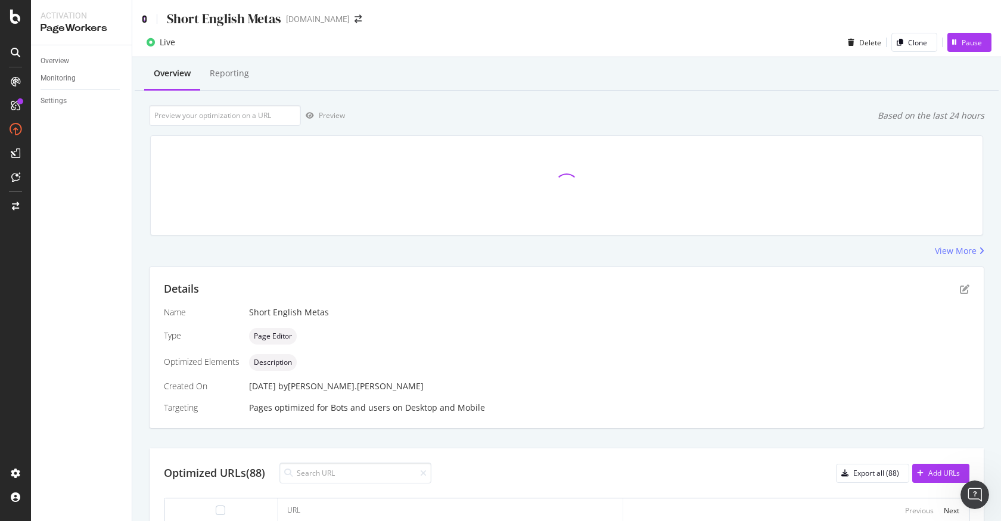
click at [144, 18] on icon at bounding box center [144, 19] width 5 height 8
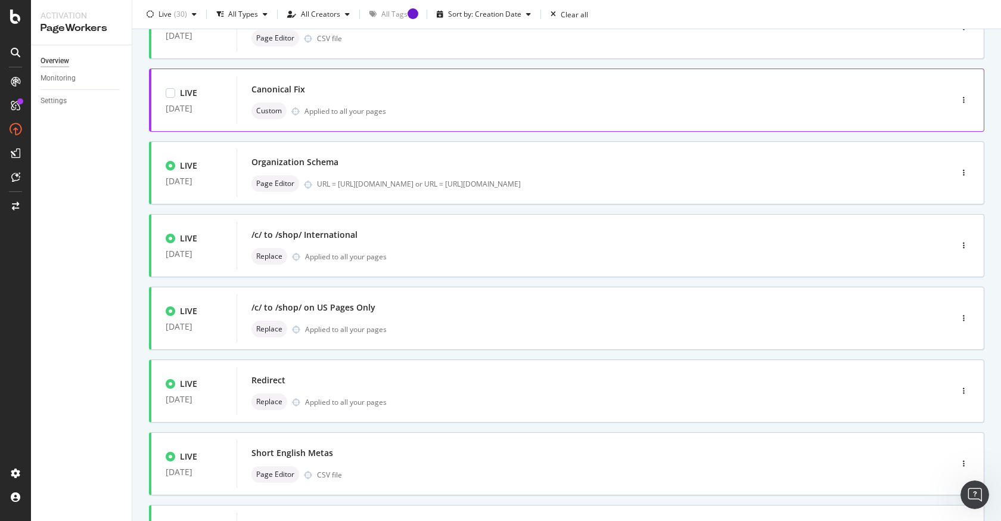
scroll to position [382, 0]
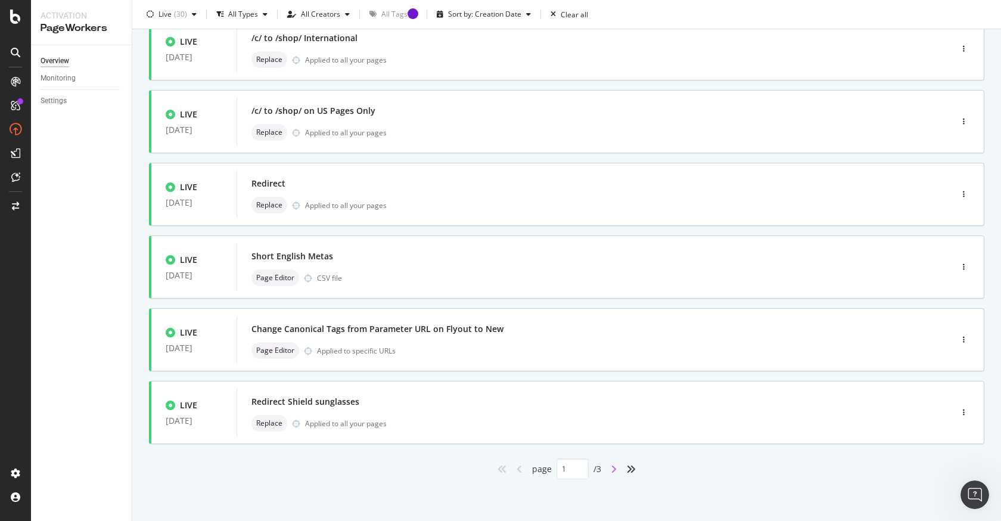
click at [614, 468] on icon "angle-right" at bounding box center [614, 469] width 6 height 10
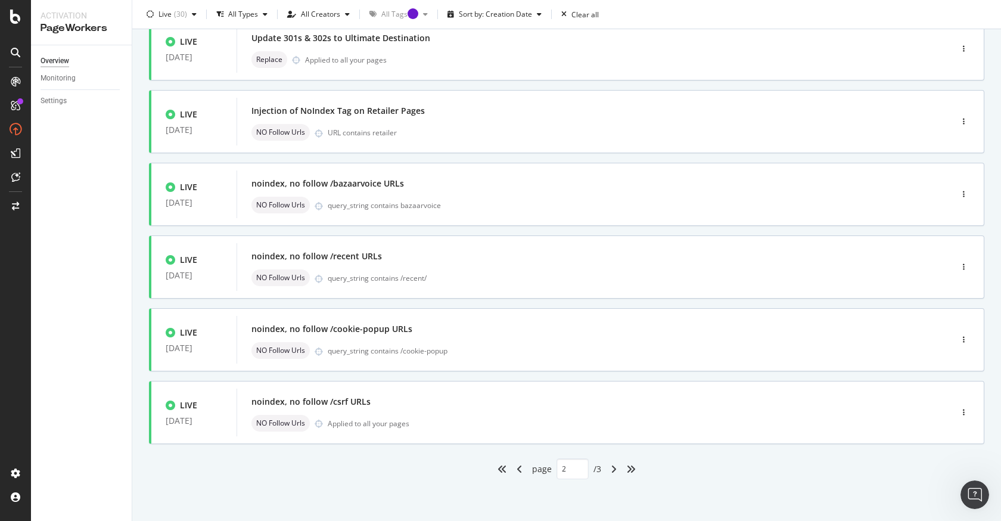
click at [610, 471] on div "angle-right" at bounding box center [613, 468] width 15 height 19
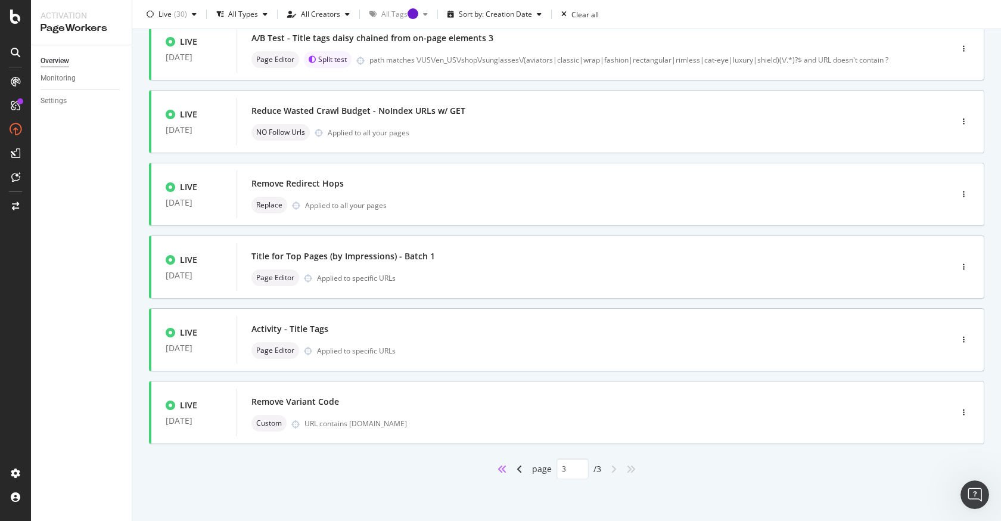
click at [499, 470] on icon "angles-left" at bounding box center [503, 469] width 10 height 10
type input "1"
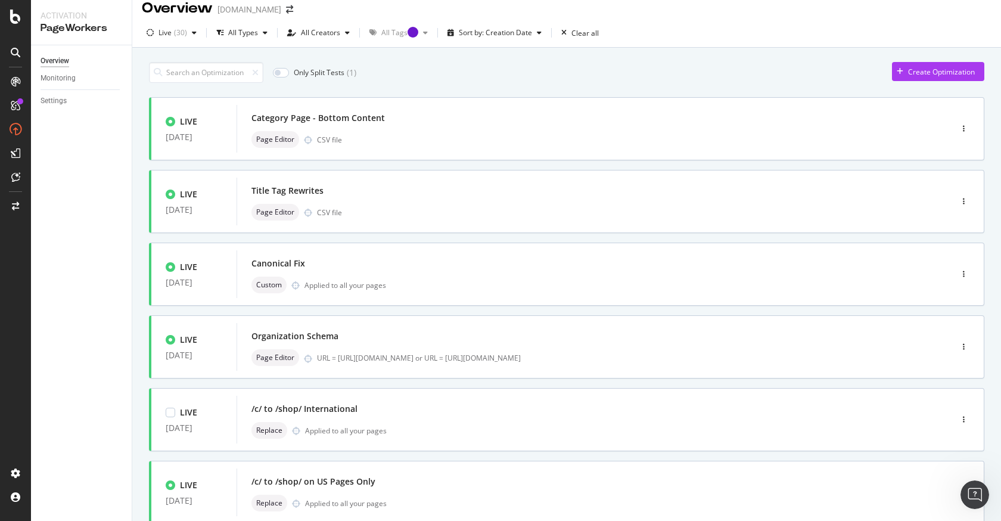
scroll to position [0, 0]
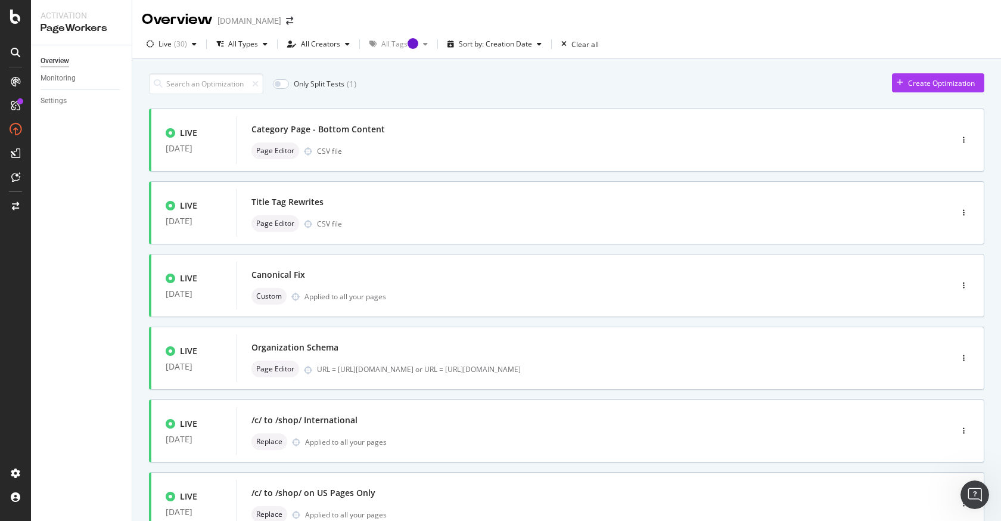
click at [563, 93] on div "Only Split Tests ( 1 ) Create Optimization" at bounding box center [567, 83] width 836 height 21
click at [396, 132] on div "Category Page - Bottom Content" at bounding box center [577, 129] width 650 height 17
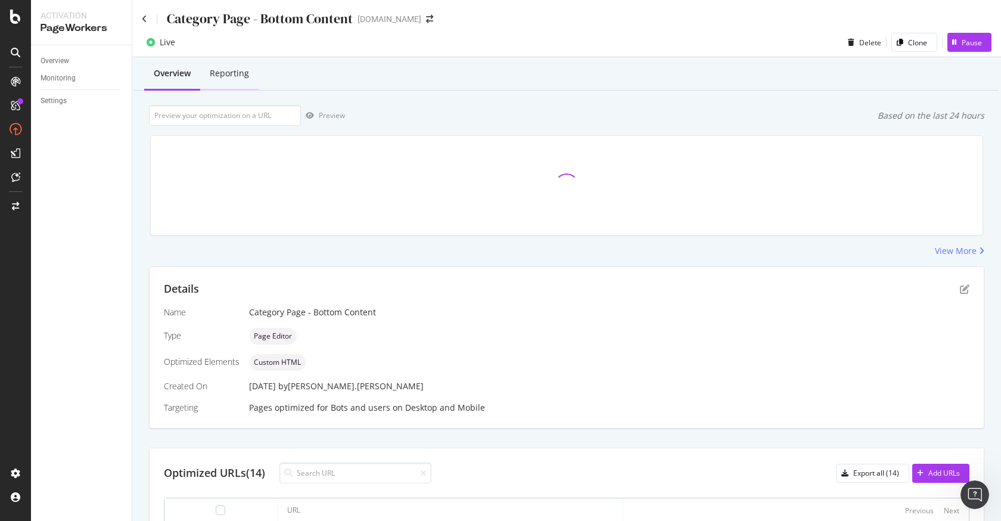
click at [234, 74] on div "Reporting" at bounding box center [229, 73] width 39 height 12
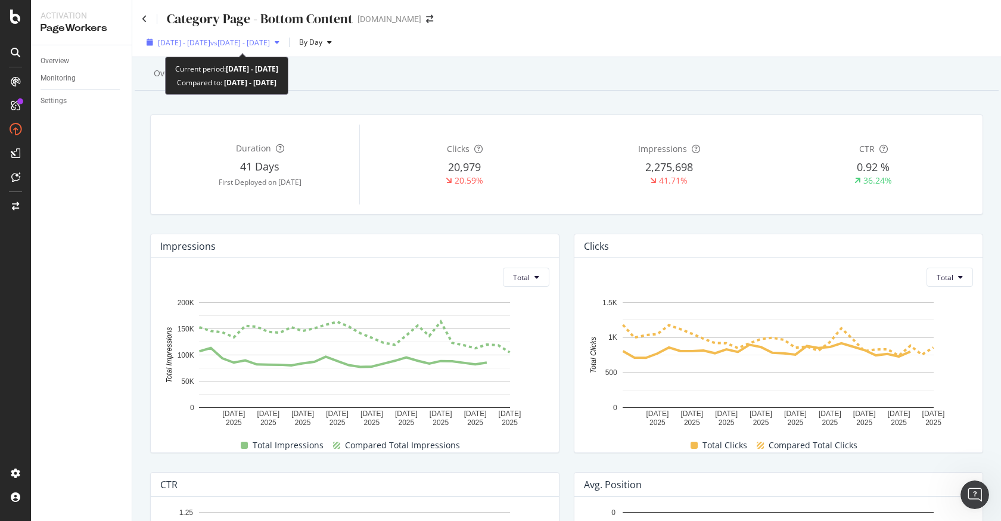
click at [280, 44] on icon "button" at bounding box center [277, 42] width 5 height 7
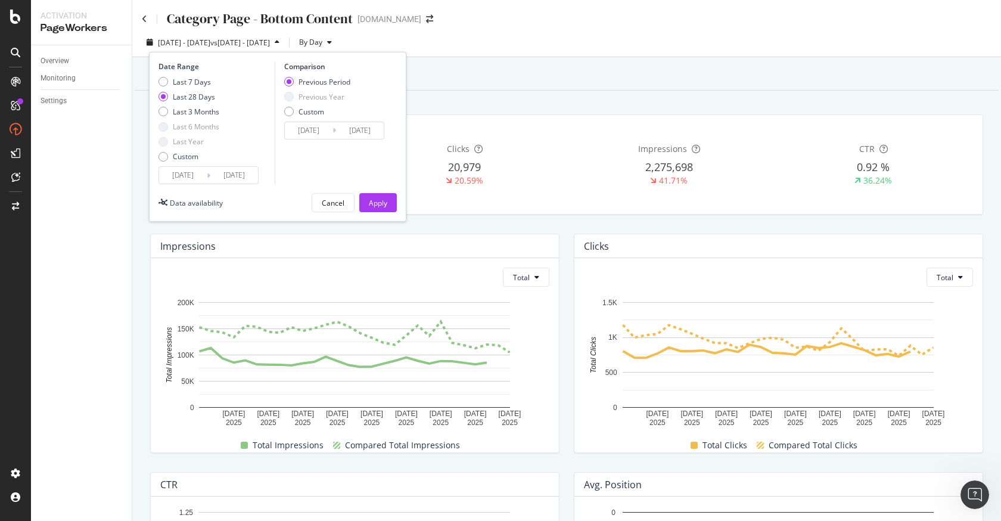
click at [311, 96] on div "Previous Year" at bounding box center [322, 97] width 46 height 10
click at [332, 200] on div "Cancel" at bounding box center [333, 203] width 23 height 10
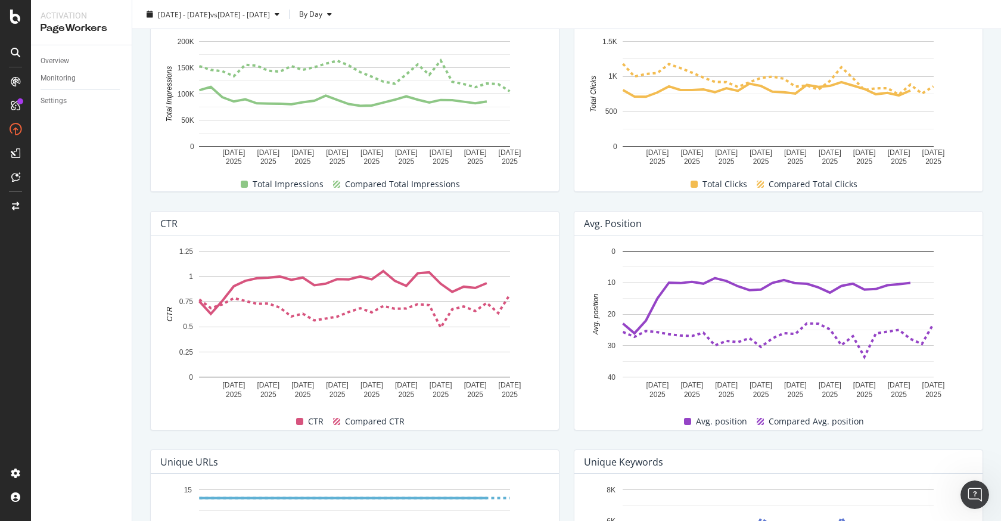
scroll to position [269, 0]
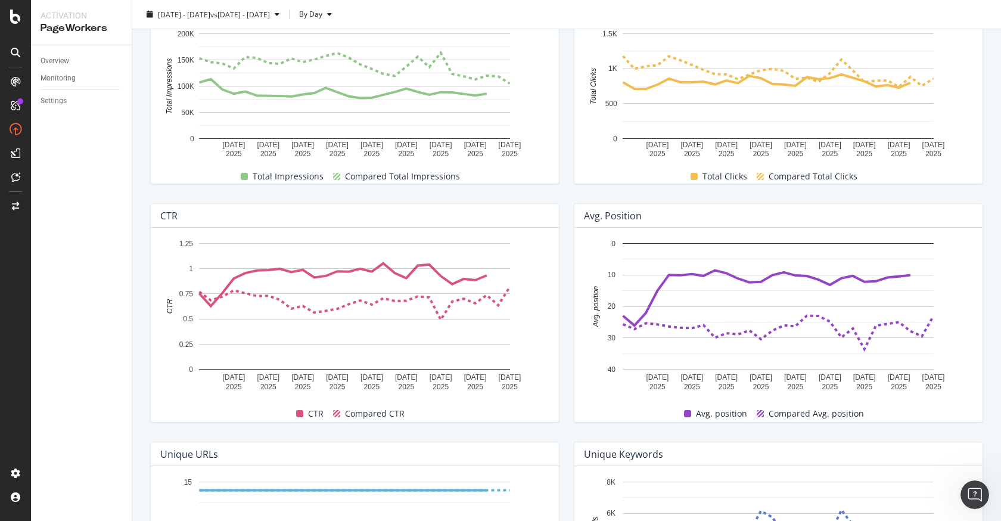
click at [563, 284] on div "CTR [DATE] [DATE] [DATE] [DATE] [DATE] [DATE] [DATE] [DATE] [DATE] 0 0.25 0.5 0…" at bounding box center [355, 313] width 424 height 238
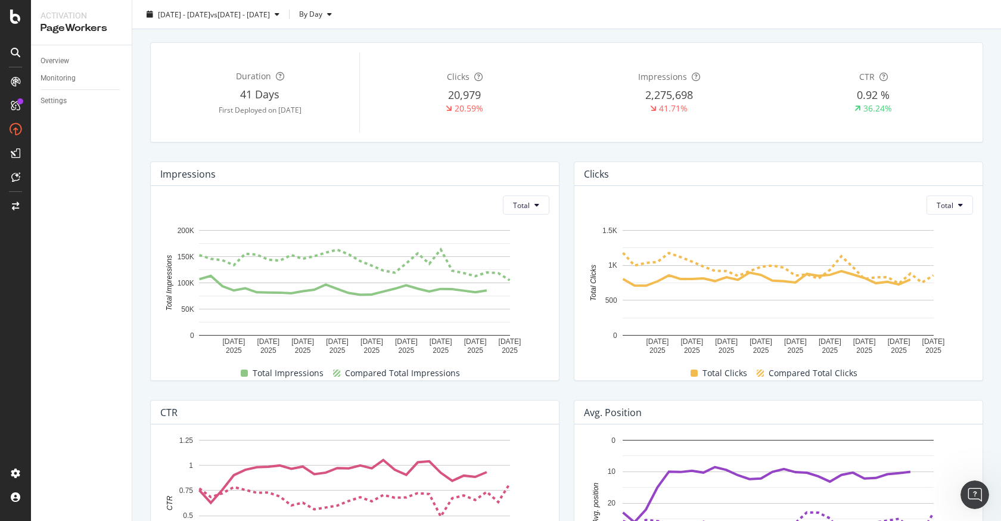
scroll to position [0, 0]
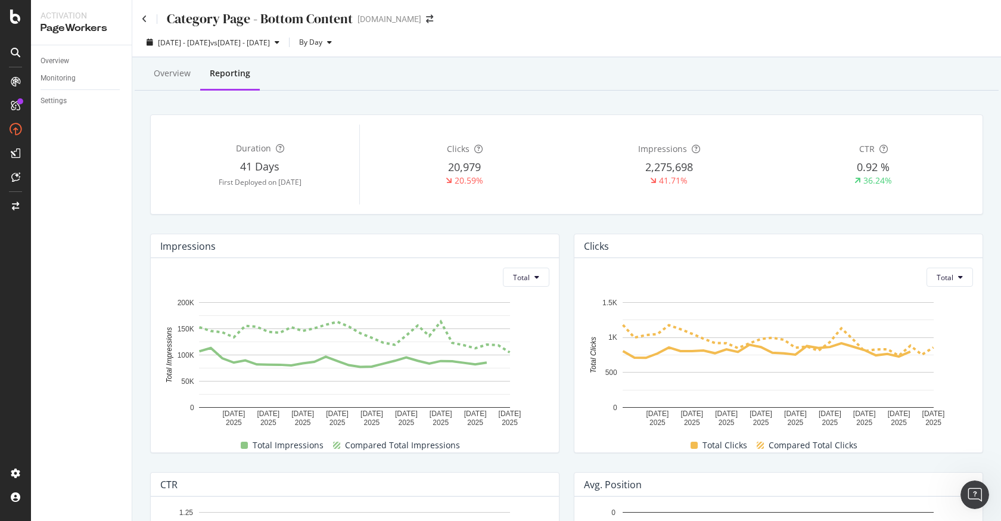
click at [528, 116] on div "Duration 41 Days First Deployed on [DATE] Clicks 20,979 20.59% Impressions 2,27…" at bounding box center [567, 164] width 832 height 99
click at [629, 69] on div "Overview Reporting" at bounding box center [567, 74] width 864 height 32
click at [17, 179] on icon at bounding box center [15, 177] width 9 height 10
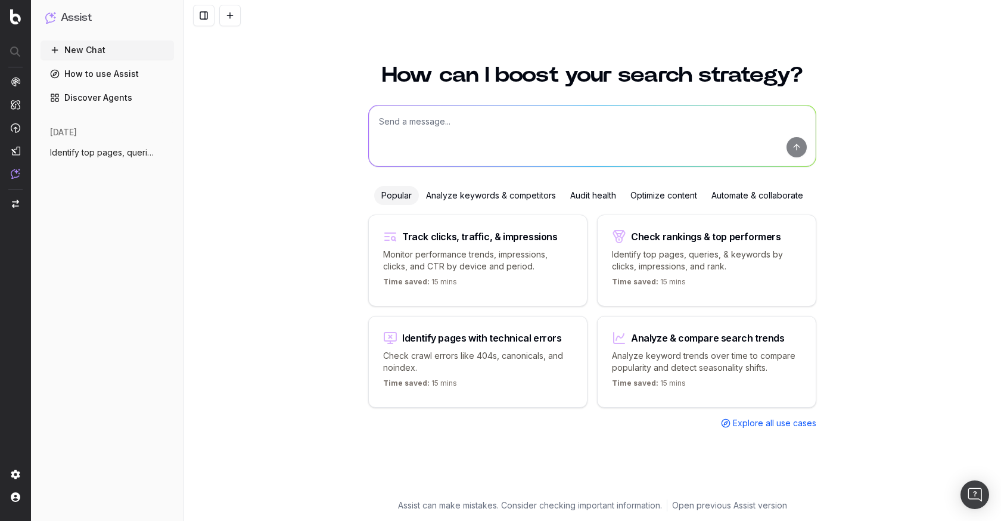
click at [82, 162] on div "today Identify top pages, queries, & keywords More" at bounding box center [107, 149] width 133 height 55
click at [85, 155] on span "Identify top pages, queries, & keywords" at bounding box center [102, 153] width 105 height 12
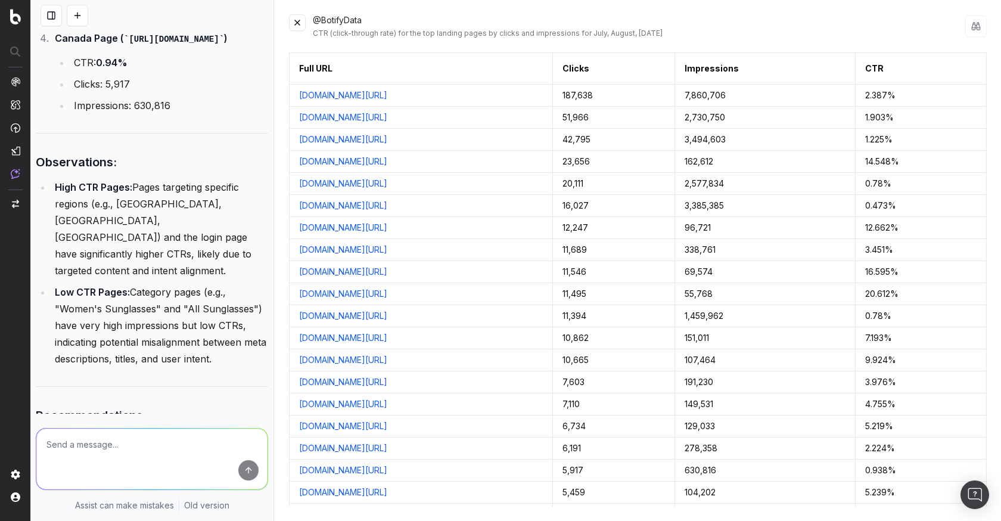
scroll to position [12195, 0]
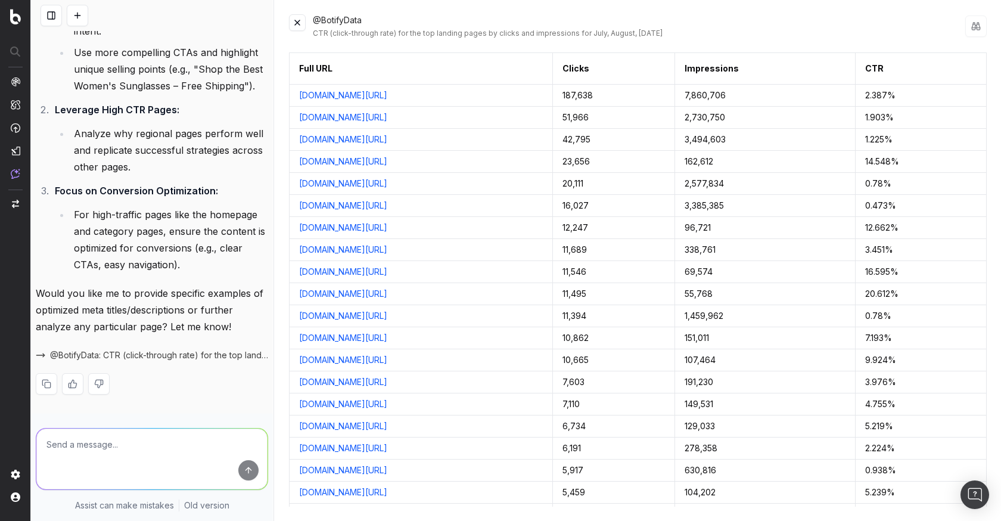
click at [160, 451] on textarea at bounding box center [151, 459] width 231 height 61
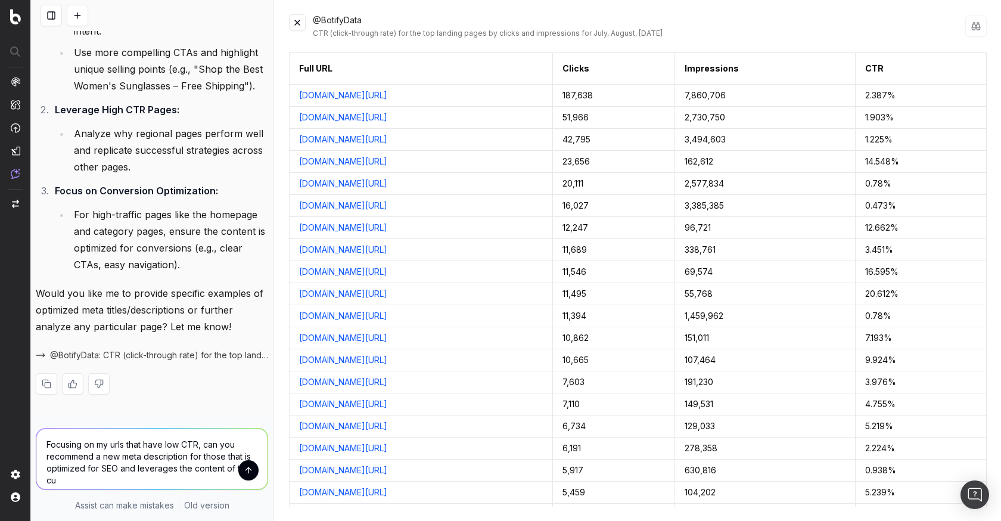
scroll to position [12203, 0]
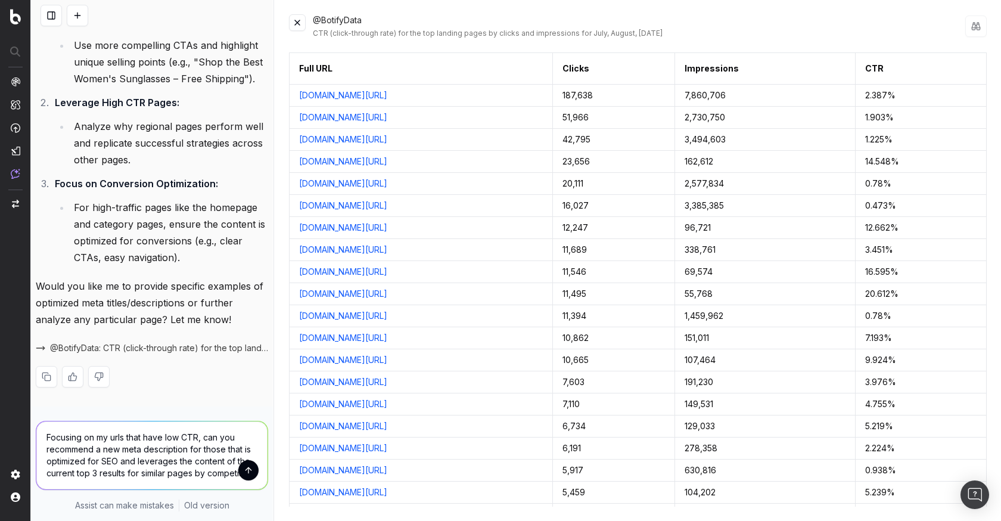
type textarea "Focusing on my urls that have low CTR, can you recommend a new meta description…"
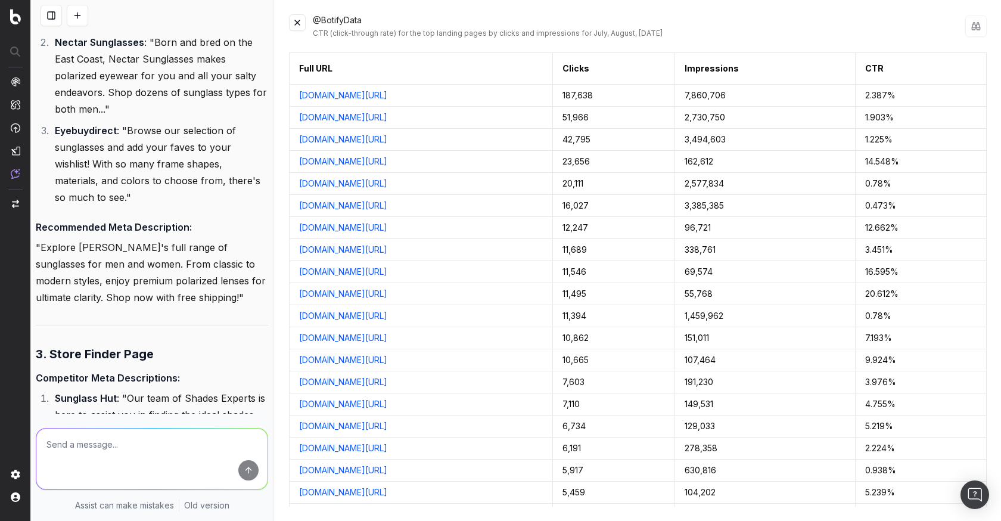
scroll to position [13147, 0]
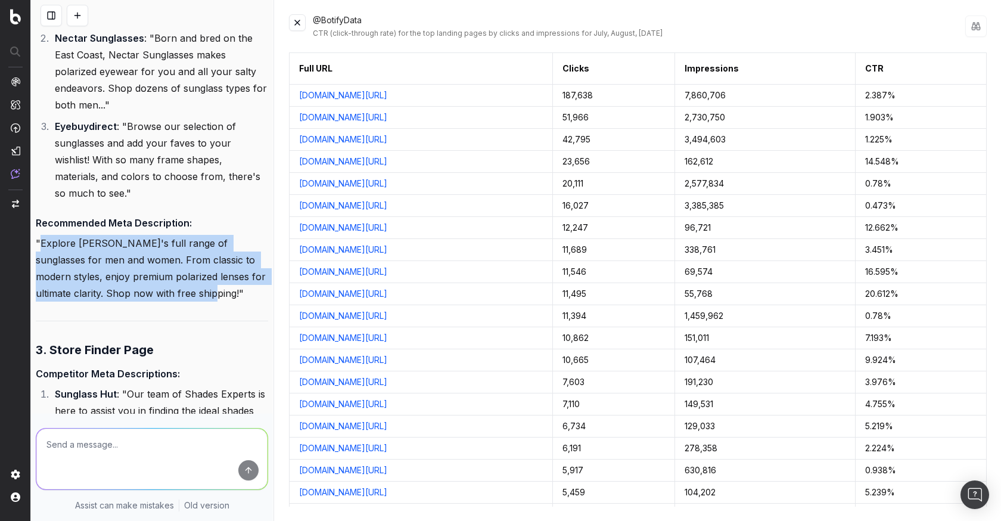
drag, startPoint x: 167, startPoint y: 370, endPoint x: 42, endPoint y: 321, distance: 134.0
click at [42, 302] on p ""Explore Maui Jim's full range of sunglasses for men and women. From classic to…" at bounding box center [152, 268] width 232 height 67
copy p "Explore Maui Jim's full range of sunglasses for men and women. From classic to …"
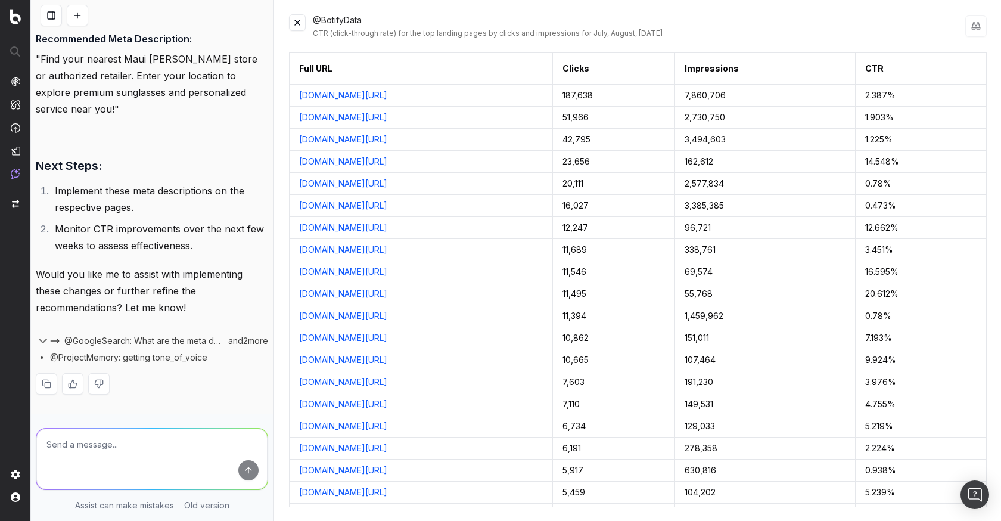
scroll to position [13756, 0]
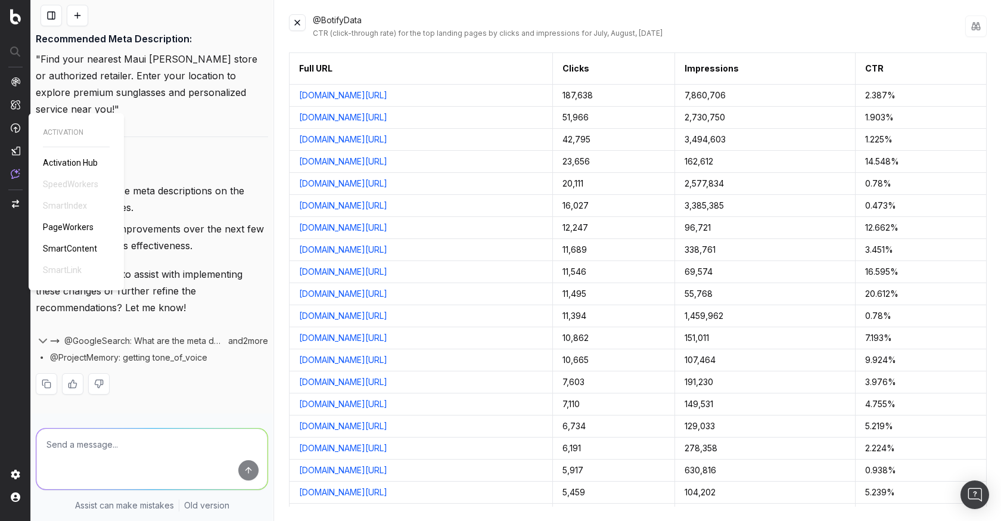
click at [74, 229] on span "PageWorkers" at bounding box center [68, 227] width 51 height 10
click at [66, 225] on span "PageWorkers" at bounding box center [68, 227] width 51 height 10
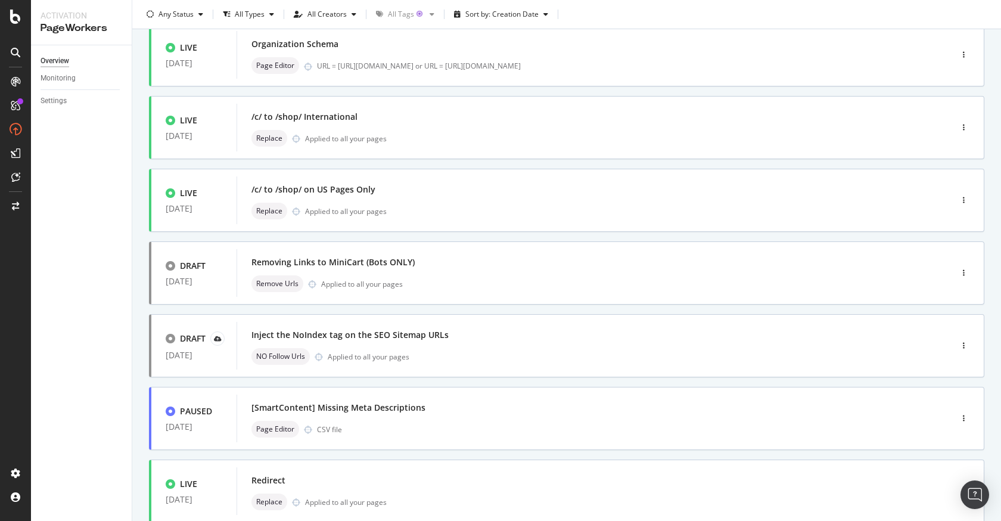
scroll to position [286, 0]
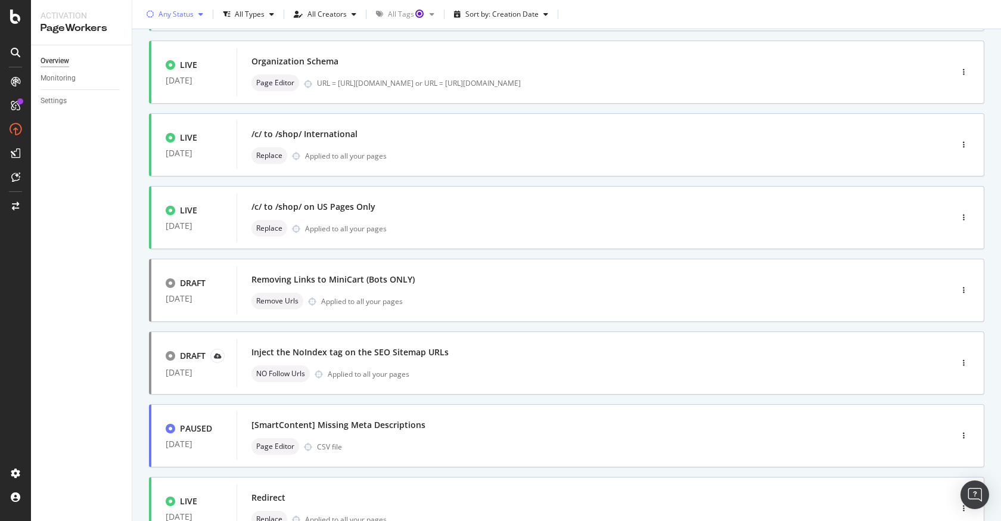
click at [184, 14] on div "Any Status" at bounding box center [176, 14] width 35 height 7
click at [167, 57] on div "Live" at bounding box center [172, 59] width 13 height 10
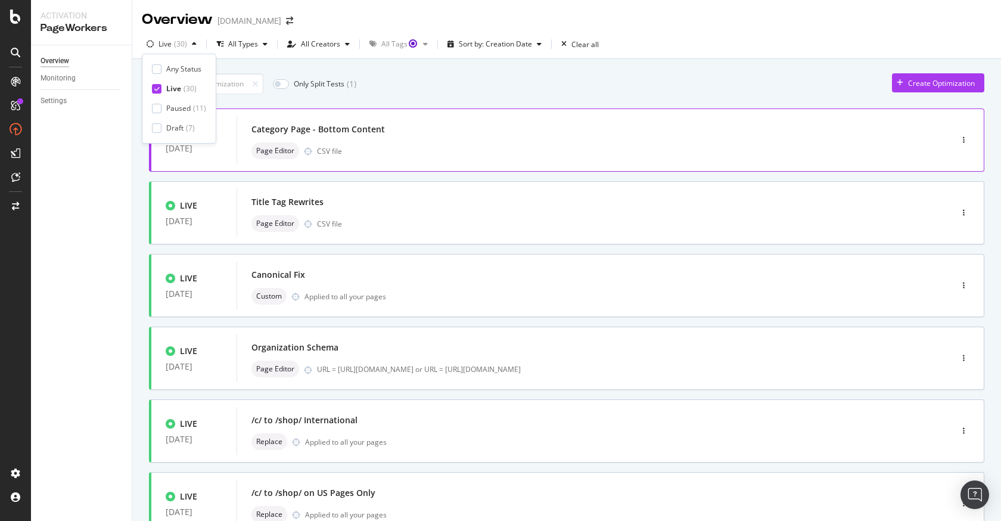
click at [480, 147] on div "Page Editor CSV file" at bounding box center [577, 150] width 650 height 17
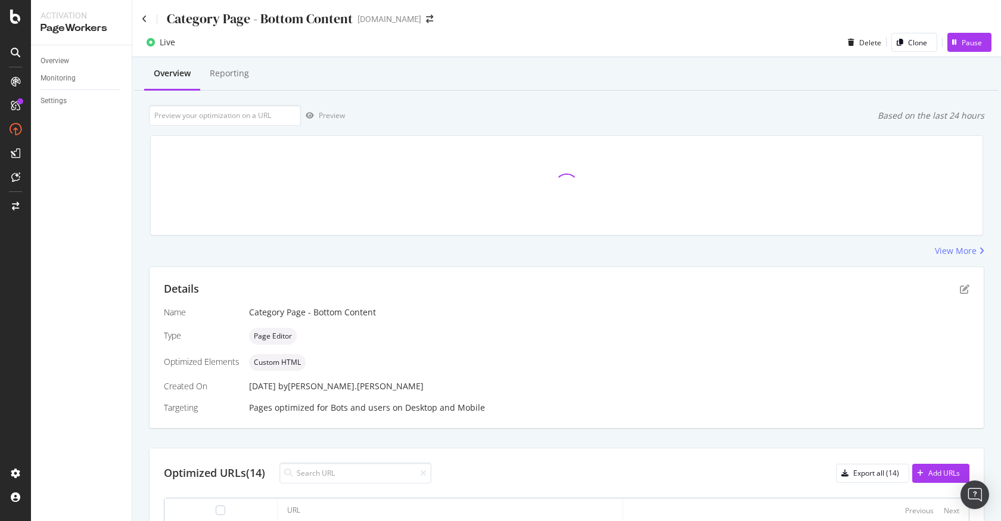
click at [148, 19] on div "Category Page - Bottom Content" at bounding box center [247, 19] width 211 height 18
click at [142, 17] on icon at bounding box center [144, 19] width 5 height 8
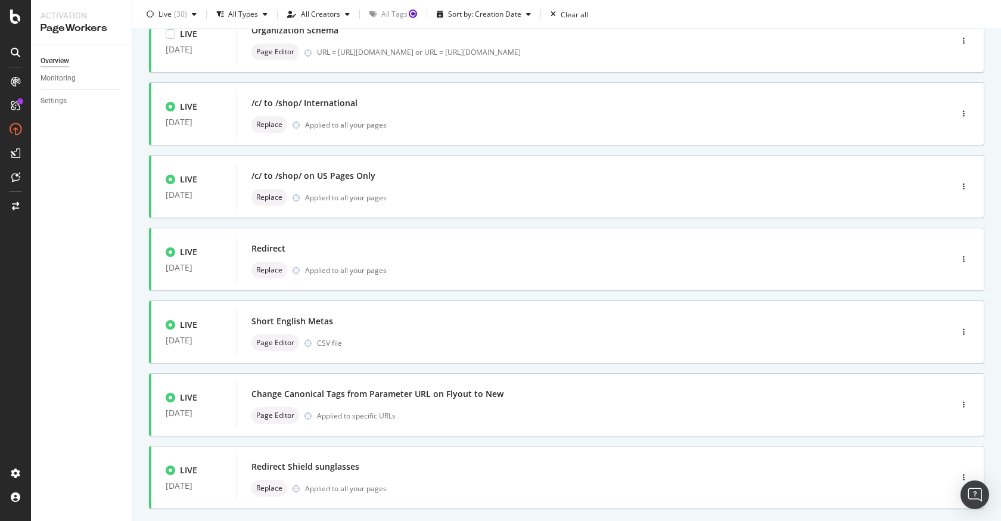
scroll to position [382, 0]
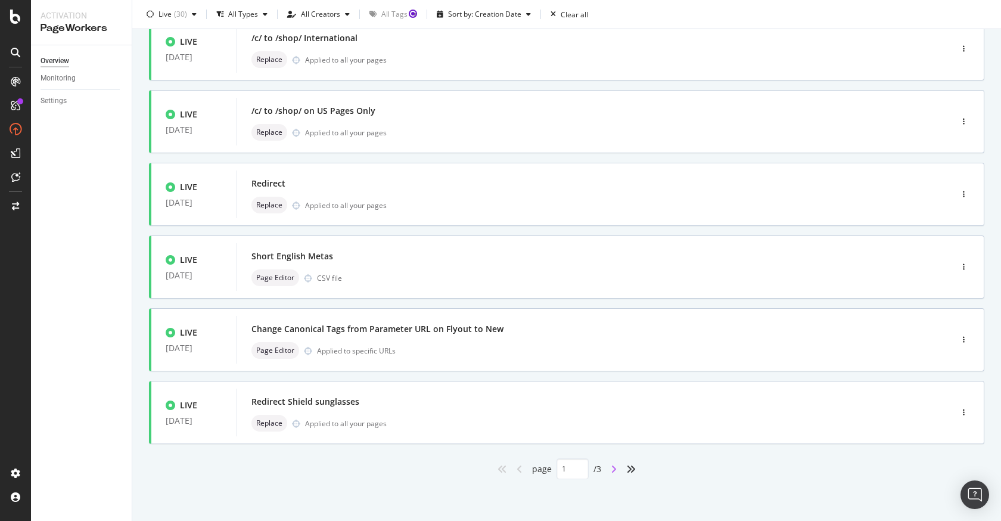
click at [613, 470] on icon "angle-right" at bounding box center [614, 469] width 6 height 10
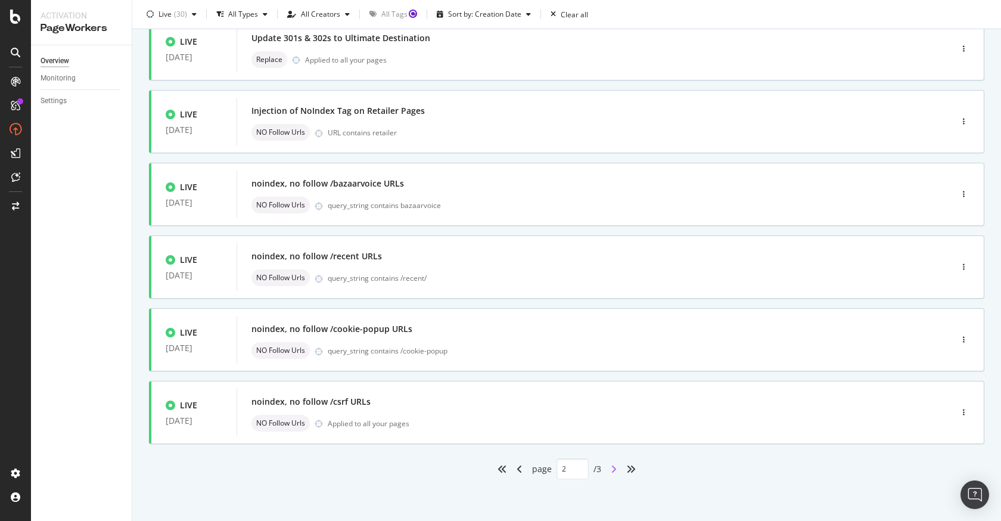
type input "2"
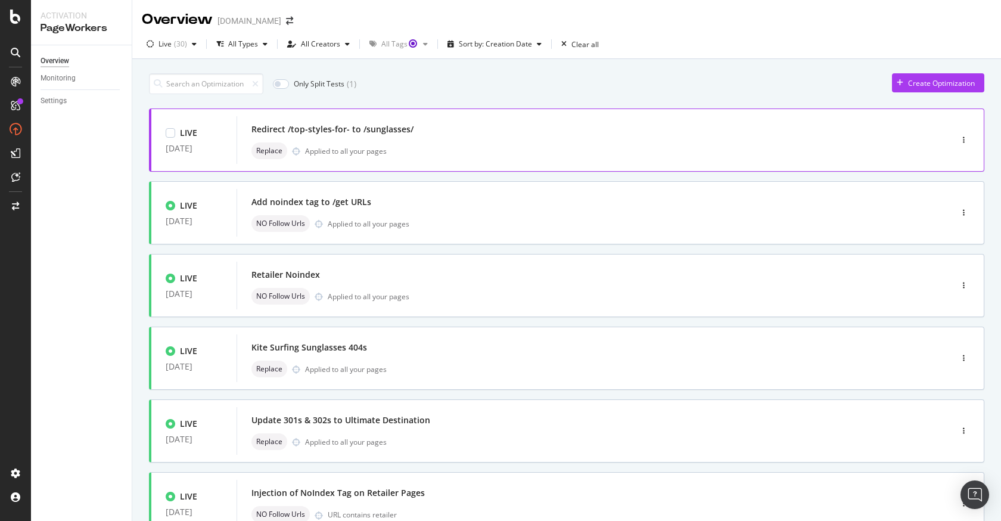
click at [464, 143] on div "Replace Applied to all your pages" at bounding box center [577, 150] width 650 height 17
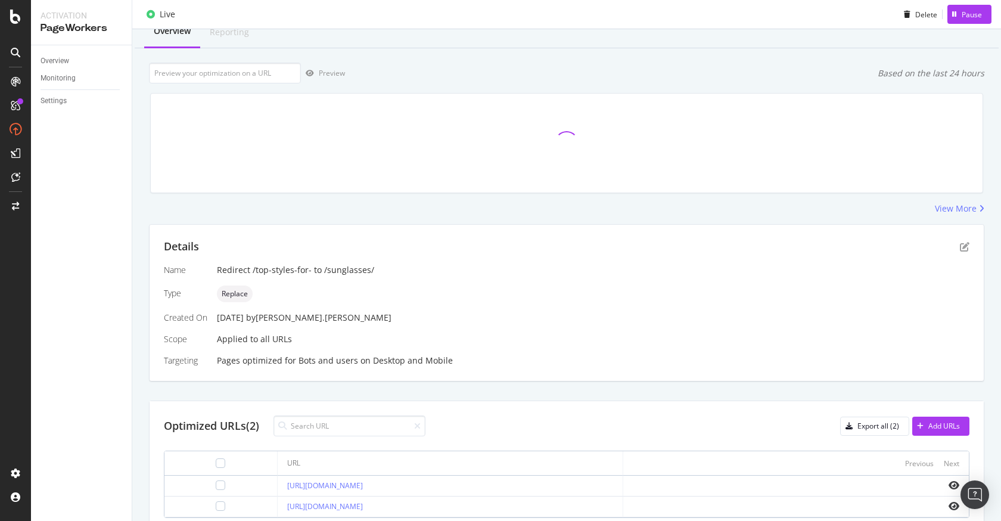
scroll to position [96, 0]
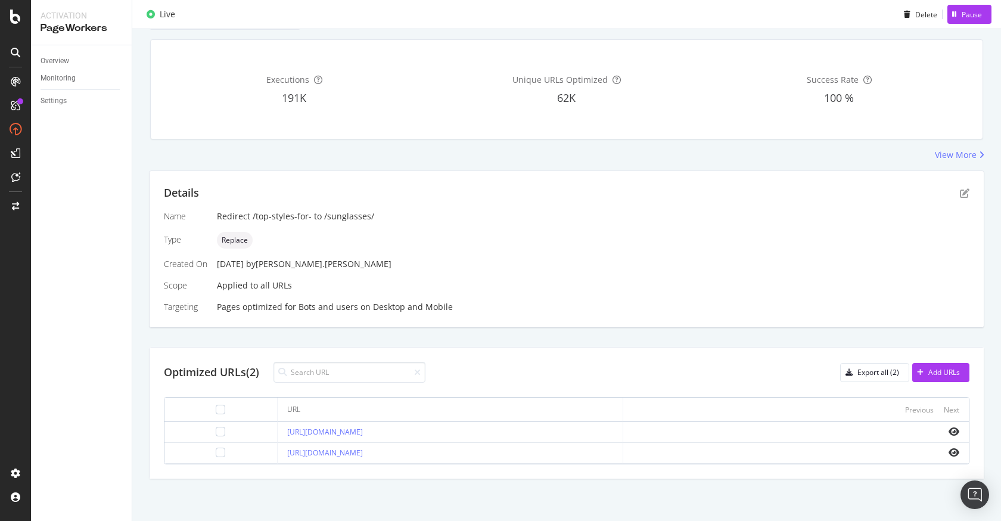
click at [502, 334] on div "Details Name Redirect /top-styles-for- to /sunglasses/ Type Replace Created On …" at bounding box center [567, 324] width 836 height 309
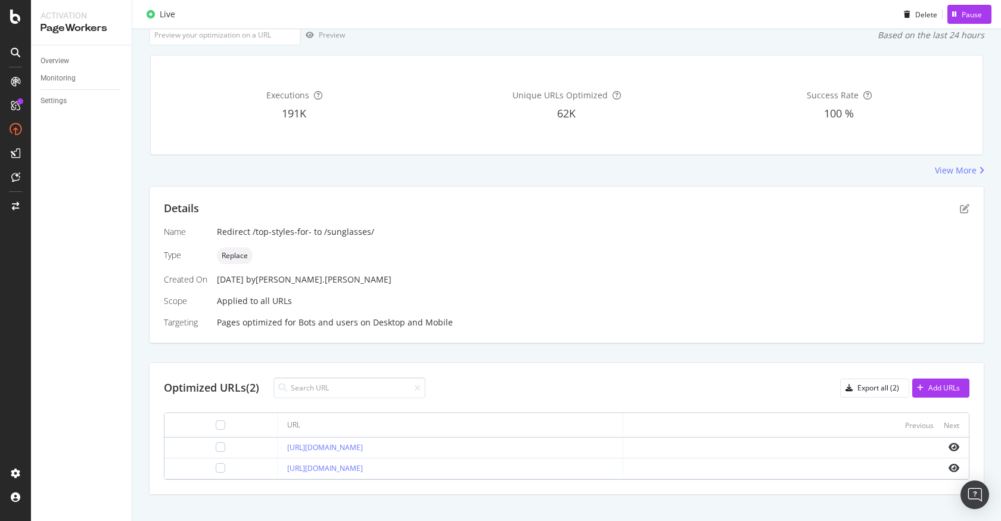
scroll to position [0, 0]
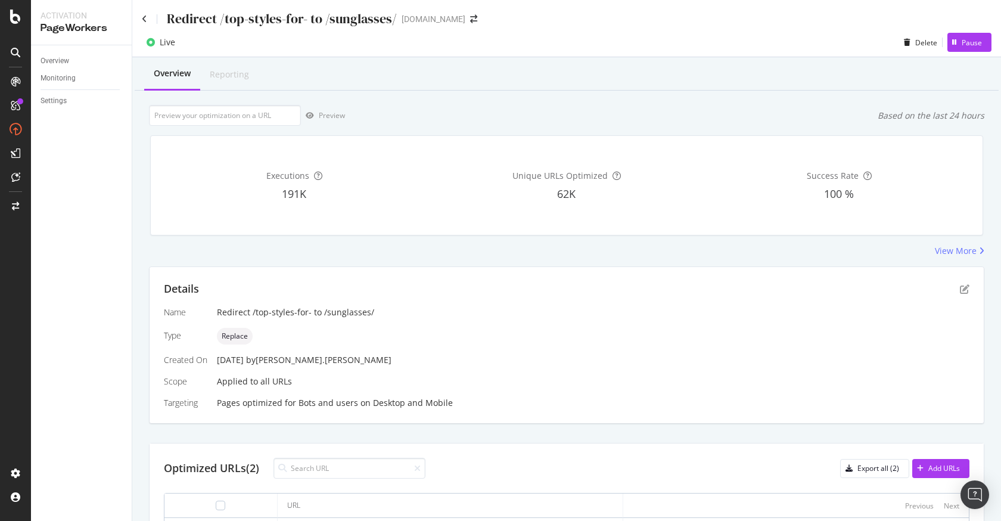
click at [509, 90] on div "Overview Reporting" at bounding box center [567, 74] width 864 height 32
click at [139, 17] on div "Redirect /top-styles-for- to /sunglasses/ mauijim.com" at bounding box center [566, 14] width 869 height 28
click at [146, 17] on icon at bounding box center [144, 19] width 5 height 8
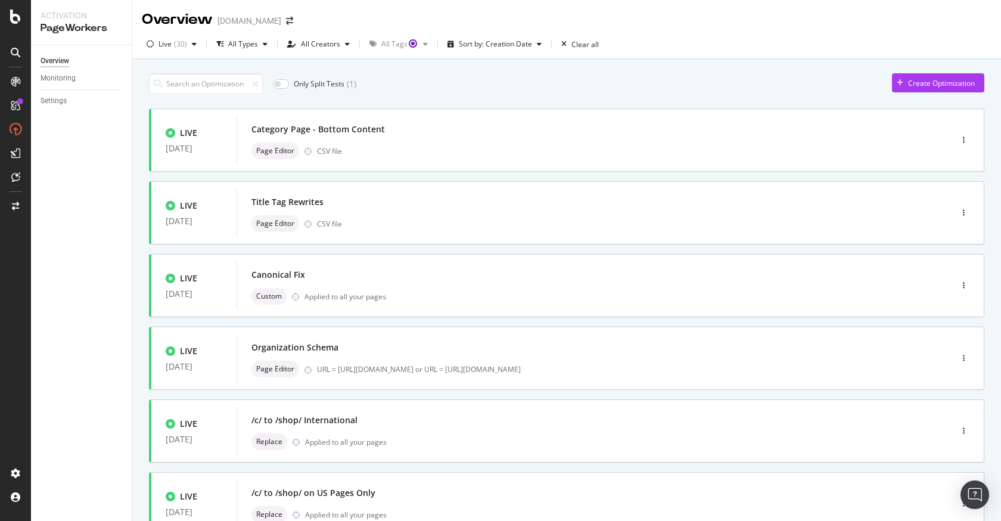
click at [413, 82] on div "Only Split Tests ( 1 ) Create Optimization" at bounding box center [567, 83] width 836 height 21
click at [602, 68] on div "Only Split Tests ( 1 ) Create Optimization LIVE 29 Aug. 2025 Category Page - Bo…" at bounding box center [567, 464] width 836 height 794
